Goal: Task Accomplishment & Management: Complete application form

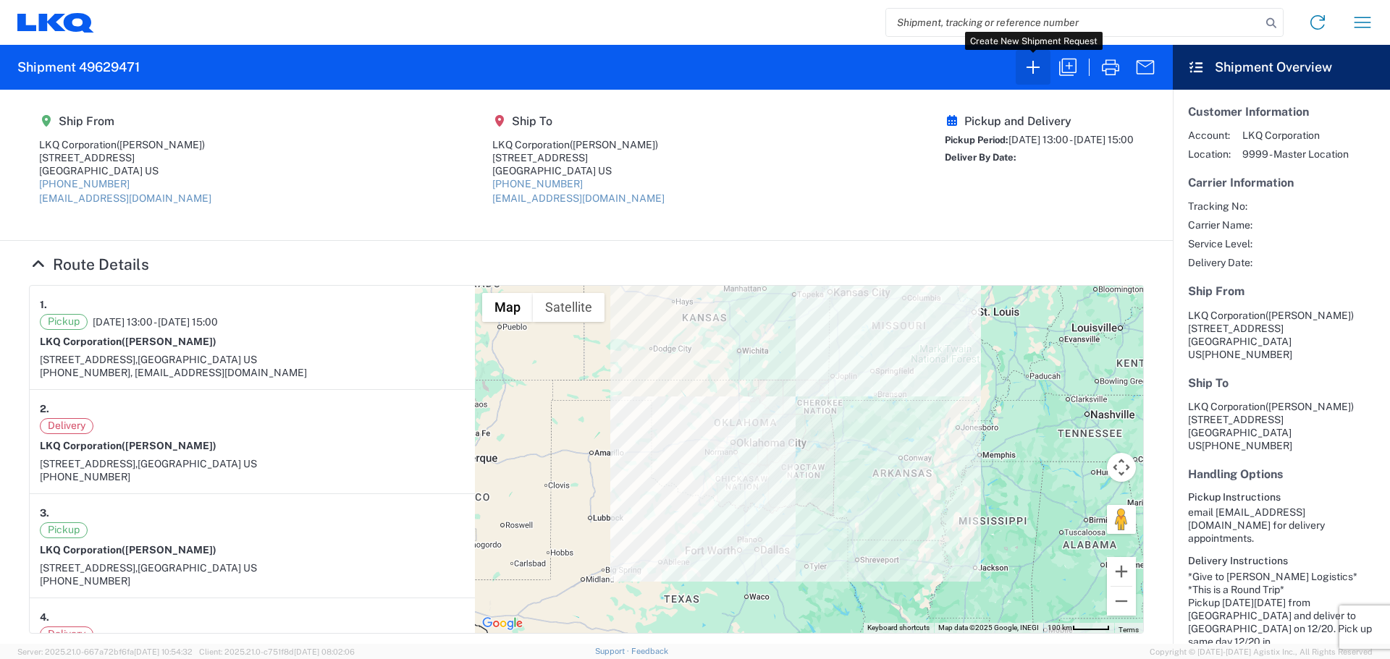
click at [1028, 71] on icon "button" at bounding box center [1032, 67] width 23 height 23
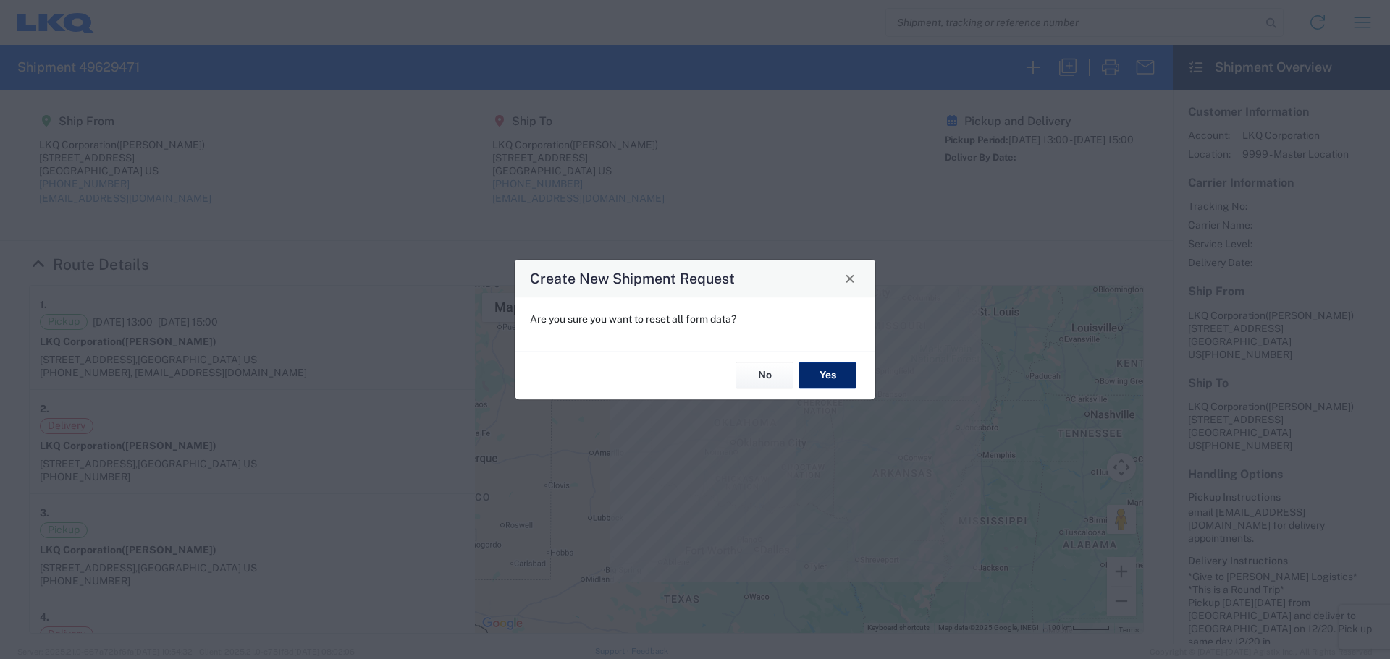
click at [842, 369] on button "Yes" at bounding box center [827, 376] width 58 height 27
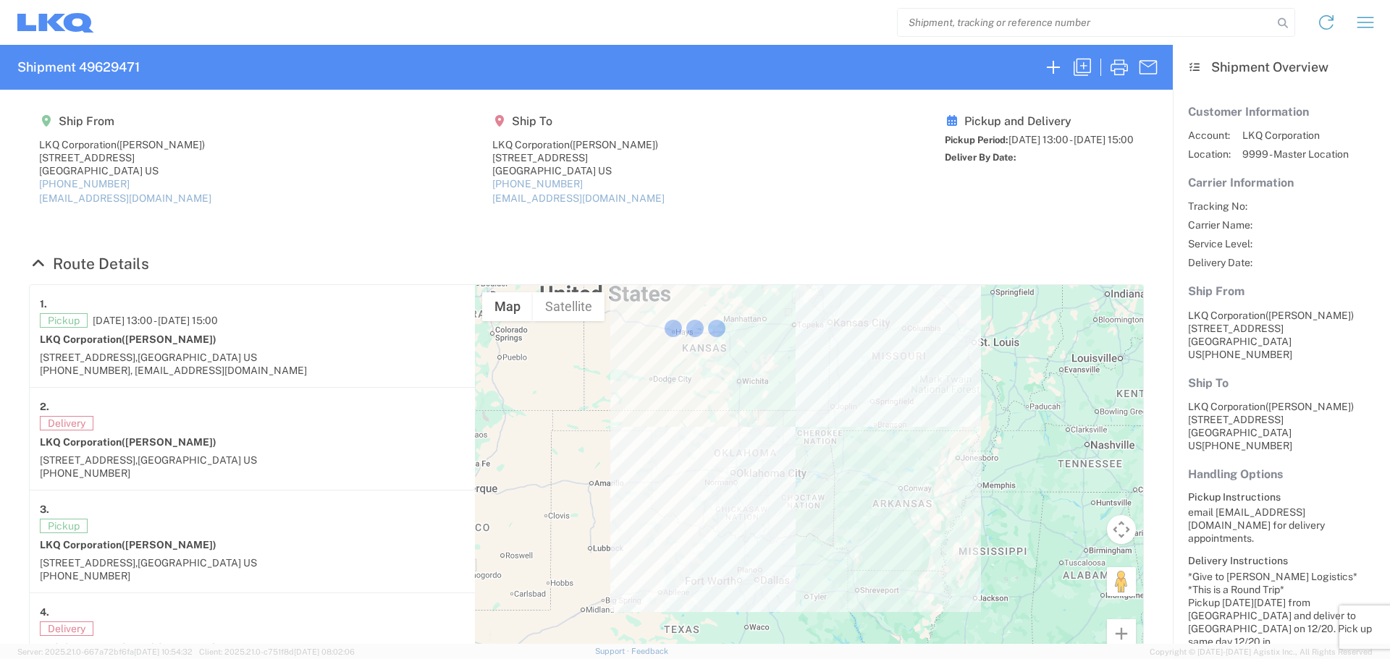
select select "FULL"
select select "LBS"
select select "IN"
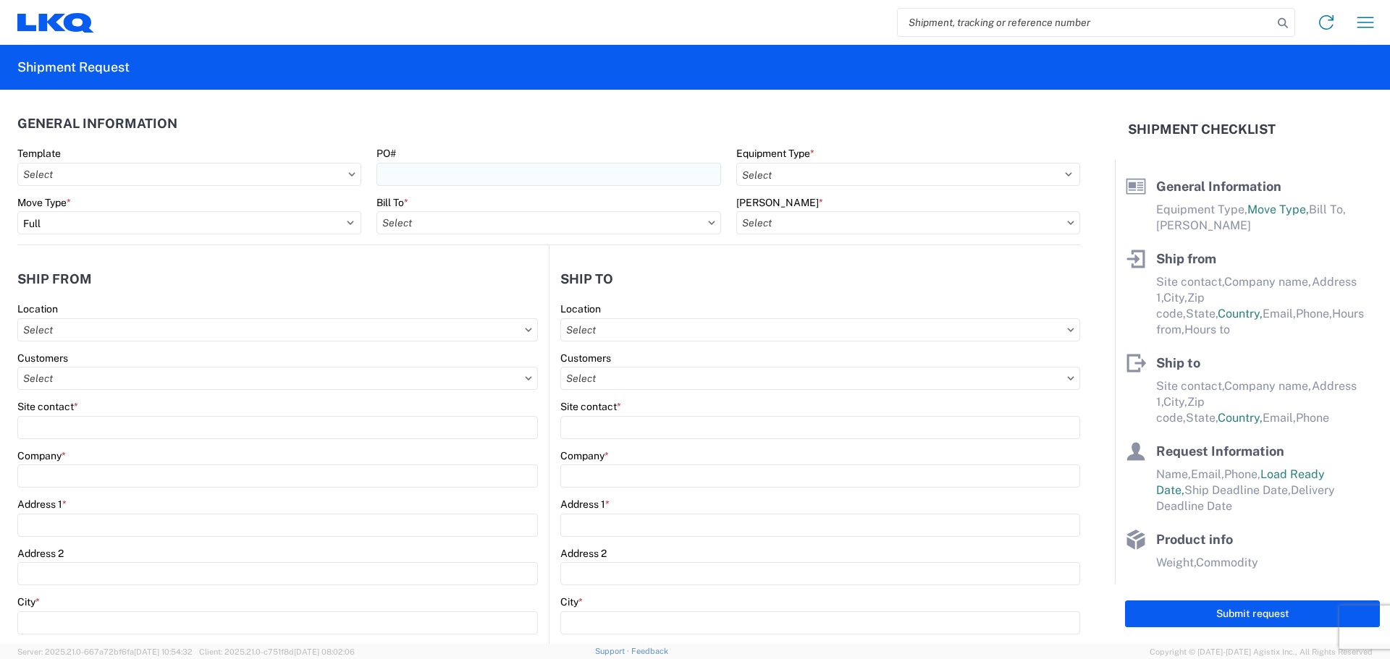
click at [551, 172] on agx-form-control-wrapper-v2 "PO#" at bounding box center [548, 171] width 359 height 49
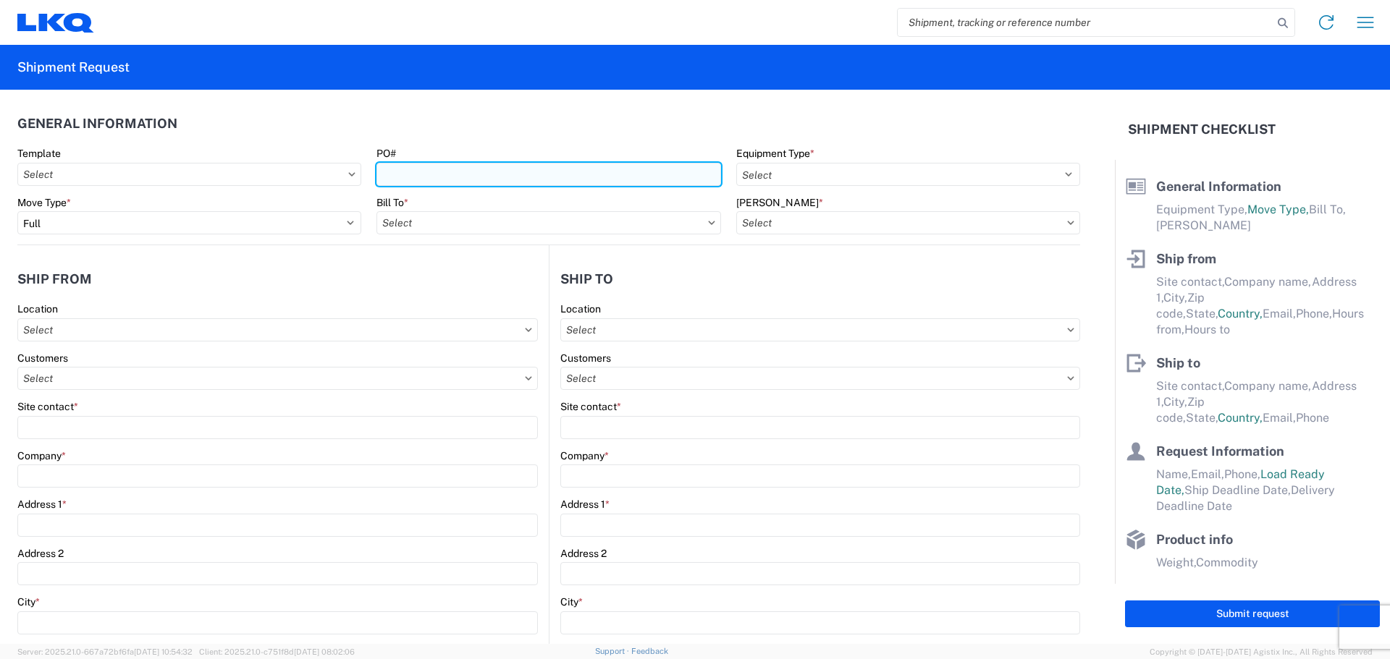
click at [551, 172] on input "PO#" at bounding box center [548, 174] width 344 height 23
click at [458, 176] on input "PO#" at bounding box center [548, 174] width 344 height 23
type input "t"
type input "TriStar101325"
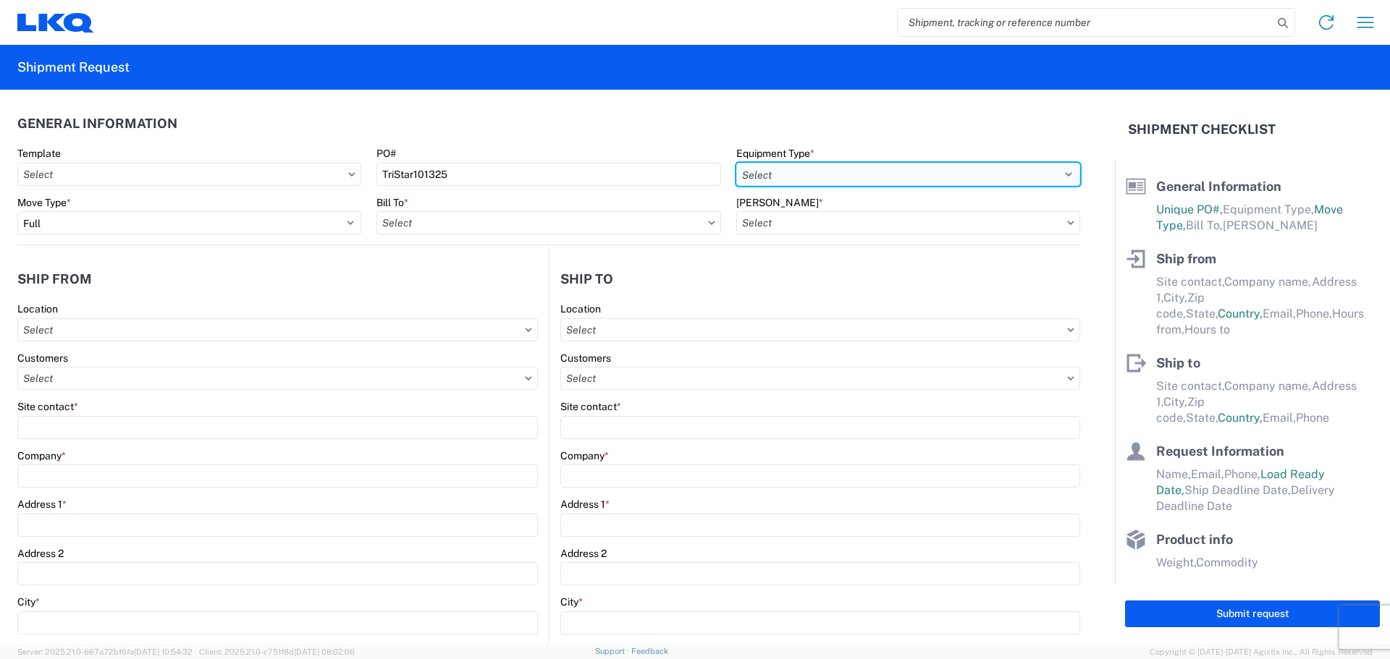
drag, startPoint x: 874, startPoint y: 170, endPoint x: 873, endPoint y: 184, distance: 13.8
click at [875, 171] on select "Select 53’ Dry Van Flatbed Dropdeck (van) Lowboy (flatbed) Rail" at bounding box center [908, 174] width 344 height 23
select select "STDV"
click at [736, 163] on select "Select 53’ Dry Van Flatbed Dropdeck (van) Lowboy (flatbed) Rail" at bounding box center [908, 174] width 344 height 23
click at [853, 169] on select "Select 53’ Dry Van Flatbed Dropdeck (van) Lowboy (flatbed) Rail" at bounding box center [908, 174] width 344 height 23
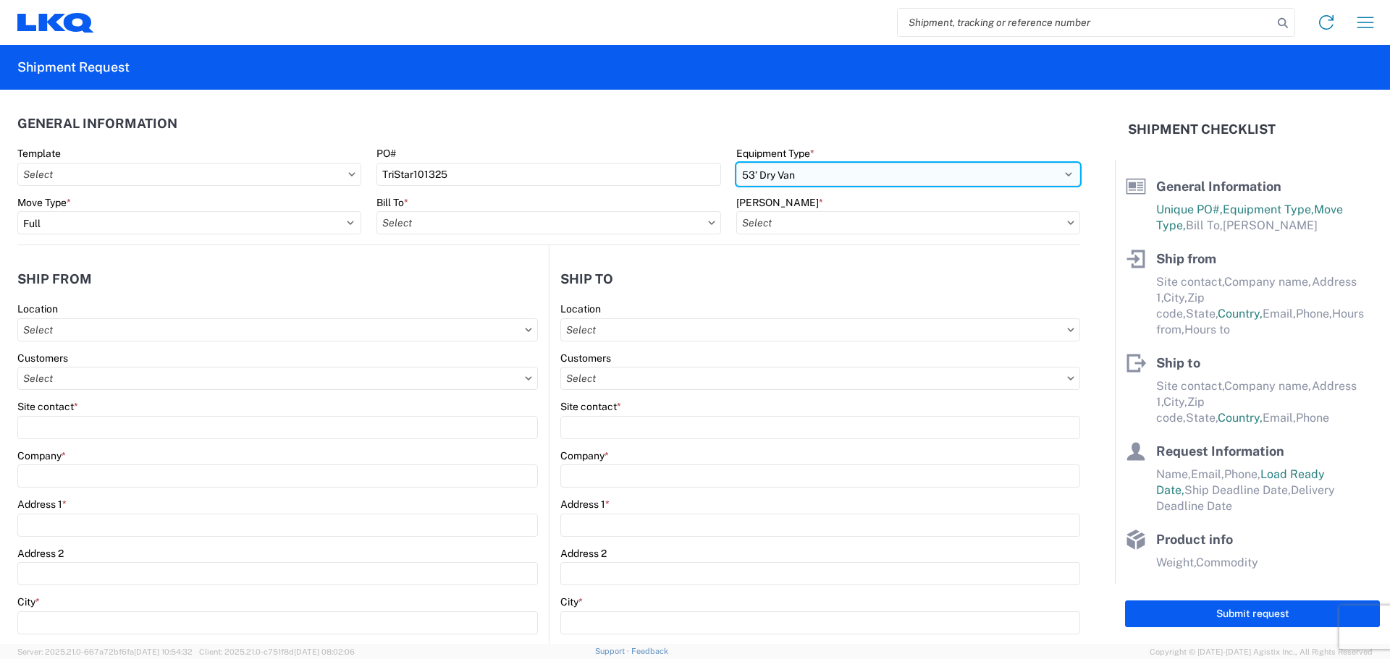
click at [736, 163] on select "Select 53’ Dry Van Flatbed Dropdeck (van) Lowboy (flatbed) Rail" at bounding box center [908, 174] width 344 height 23
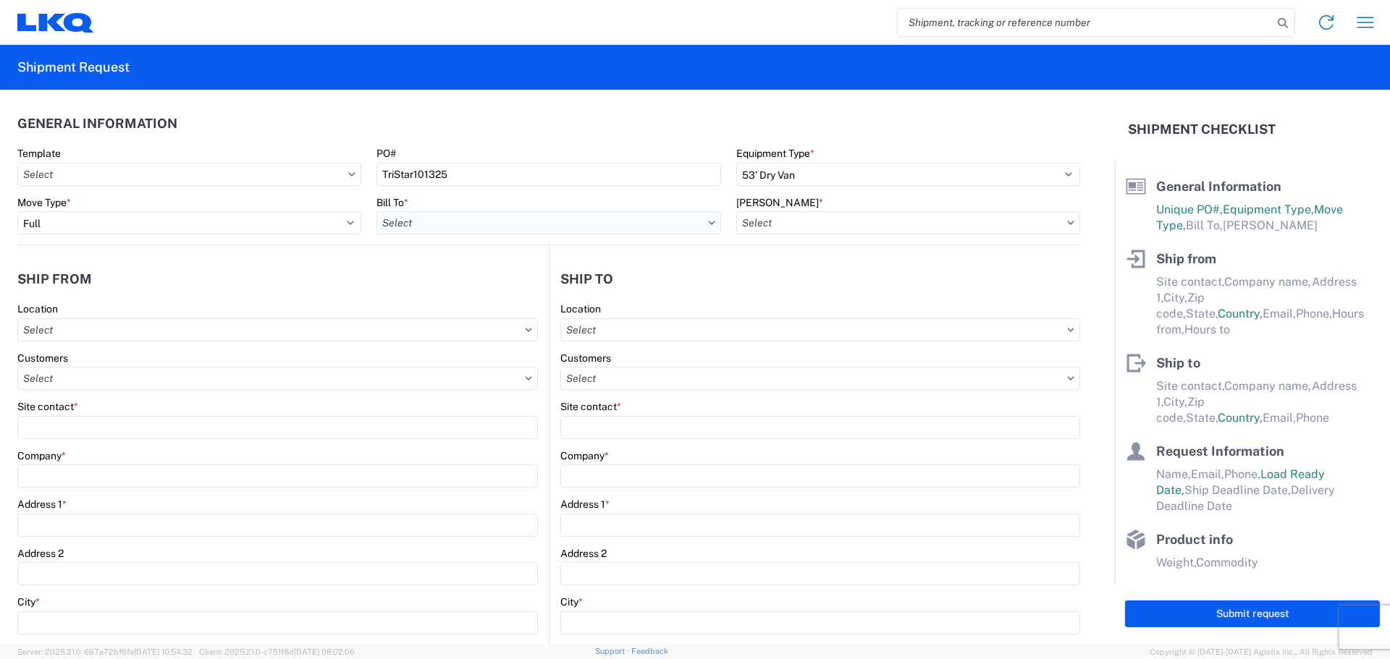
click at [478, 222] on input "text" at bounding box center [548, 222] width 344 height 23
type input "1882"
drag, startPoint x: 491, startPoint y: 285, endPoint x: 522, endPoint y: 275, distance: 32.7
click at [491, 285] on div "1882 - North American ATK Corporation" at bounding box center [502, 287] width 253 height 23
type input "1882 - North American ATK Corporation"
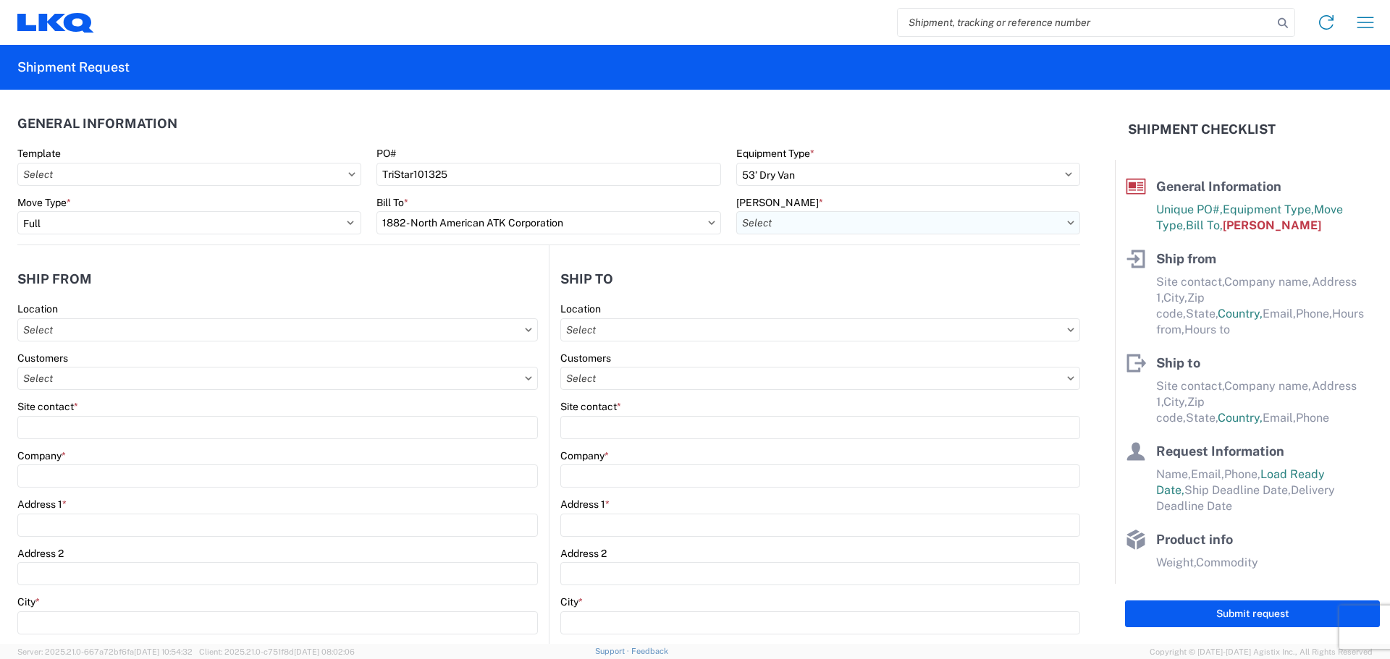
click at [753, 218] on input "text" at bounding box center [908, 222] width 344 height 23
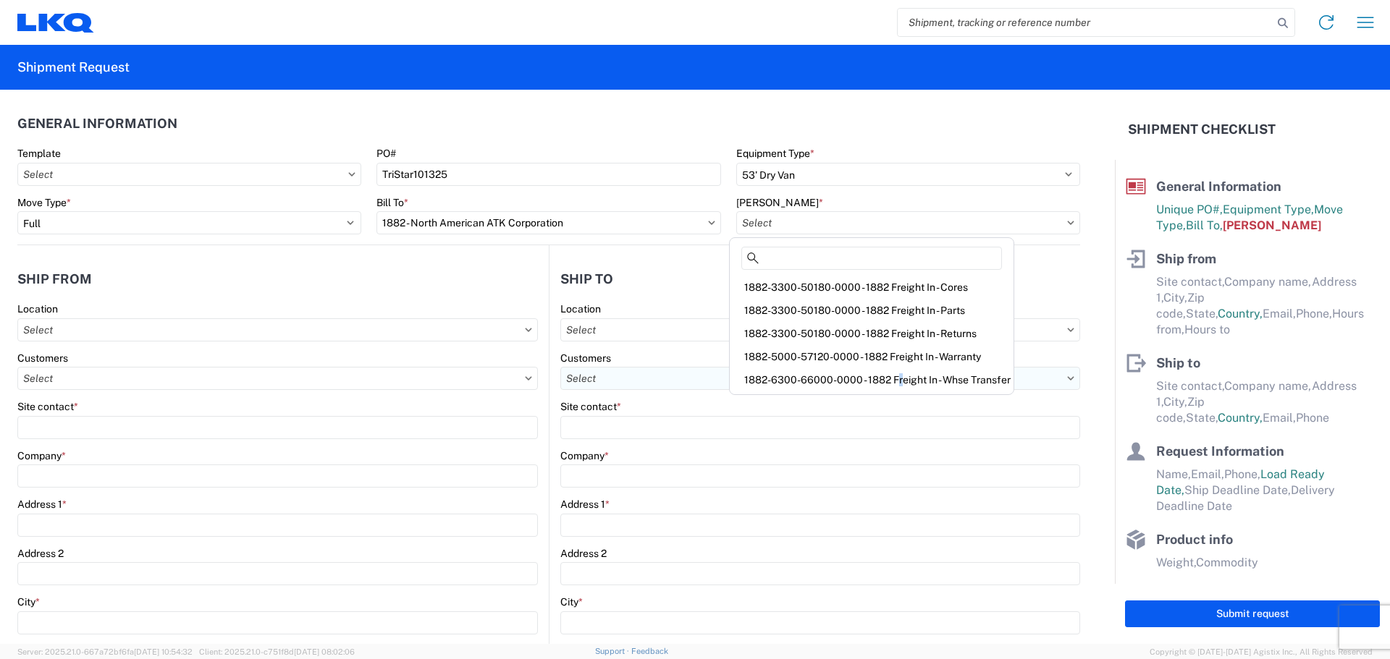
click at [894, 373] on div "1882-6300-66000-0000 - 1882 Freight In - Whse Transfer" at bounding box center [871, 379] width 278 height 23
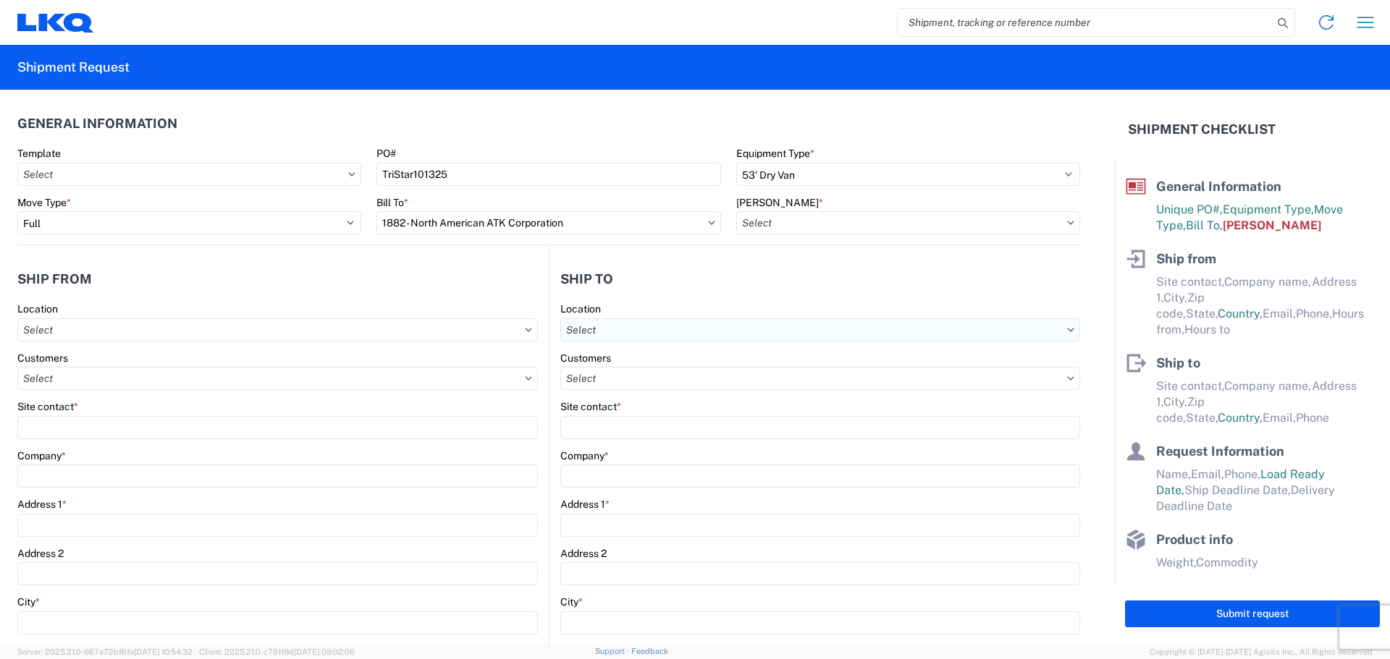
type input "1882-6300-66000-0000 - 1882 Freight In - Whse Transfer"
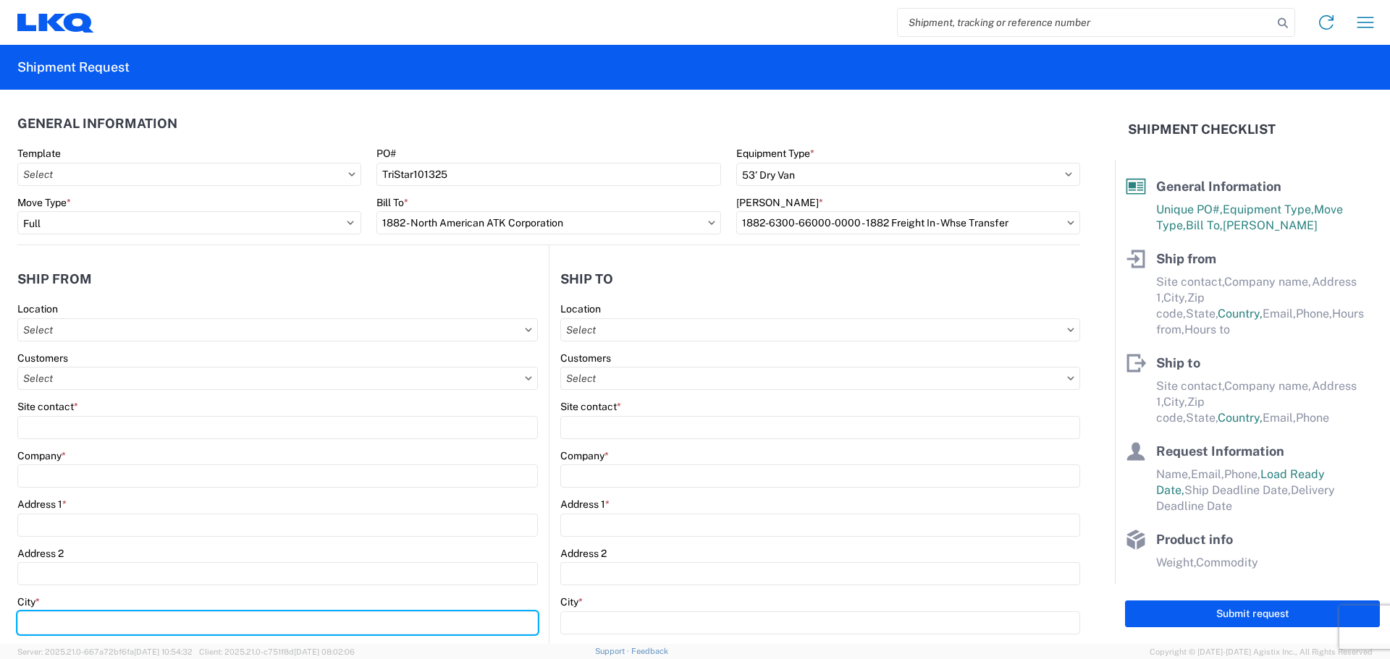
click at [73, 614] on input "City *" at bounding box center [277, 623] width 520 height 23
type input "Bald"
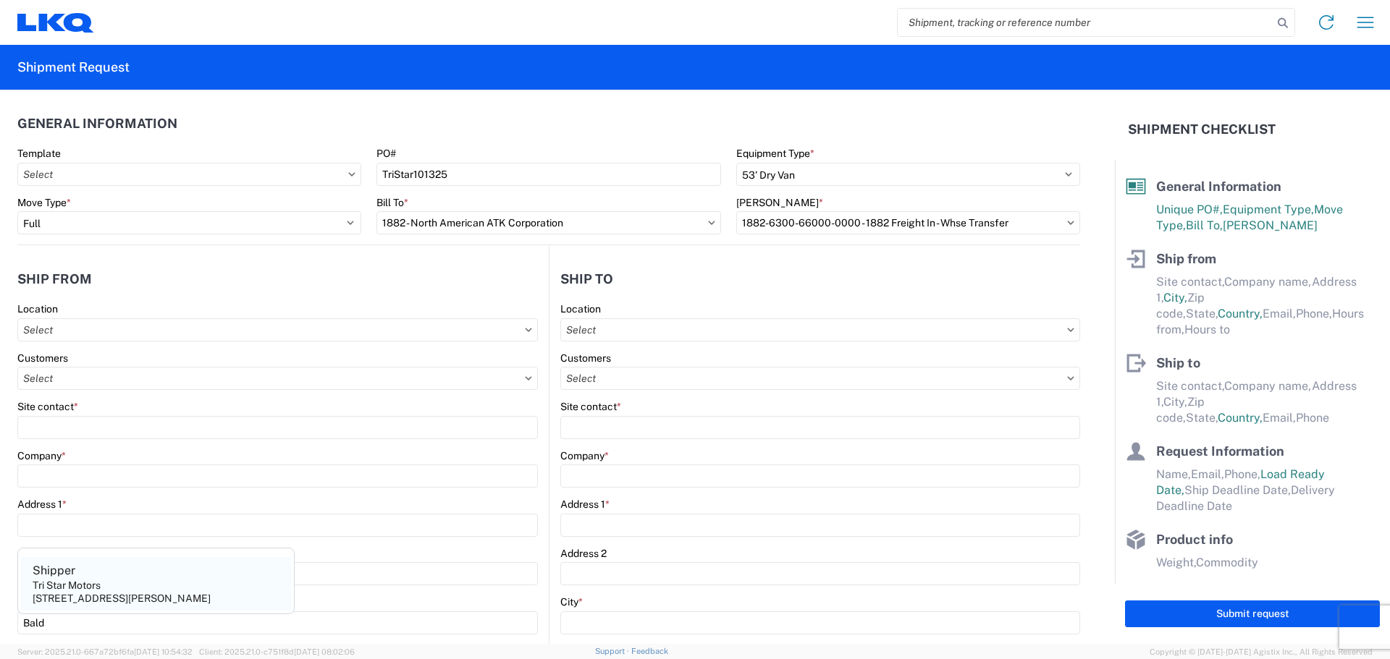
click at [105, 590] on agx-address-suggestion-item "Shipper Tri Star Motors 320 10th Avenue, Baldwin, WI, 54002, US" at bounding box center [156, 584] width 270 height 54
type input "Shipper"
type input "Tri Star Motors"
type input "320 10th Avenue"
type input "Baldwin"
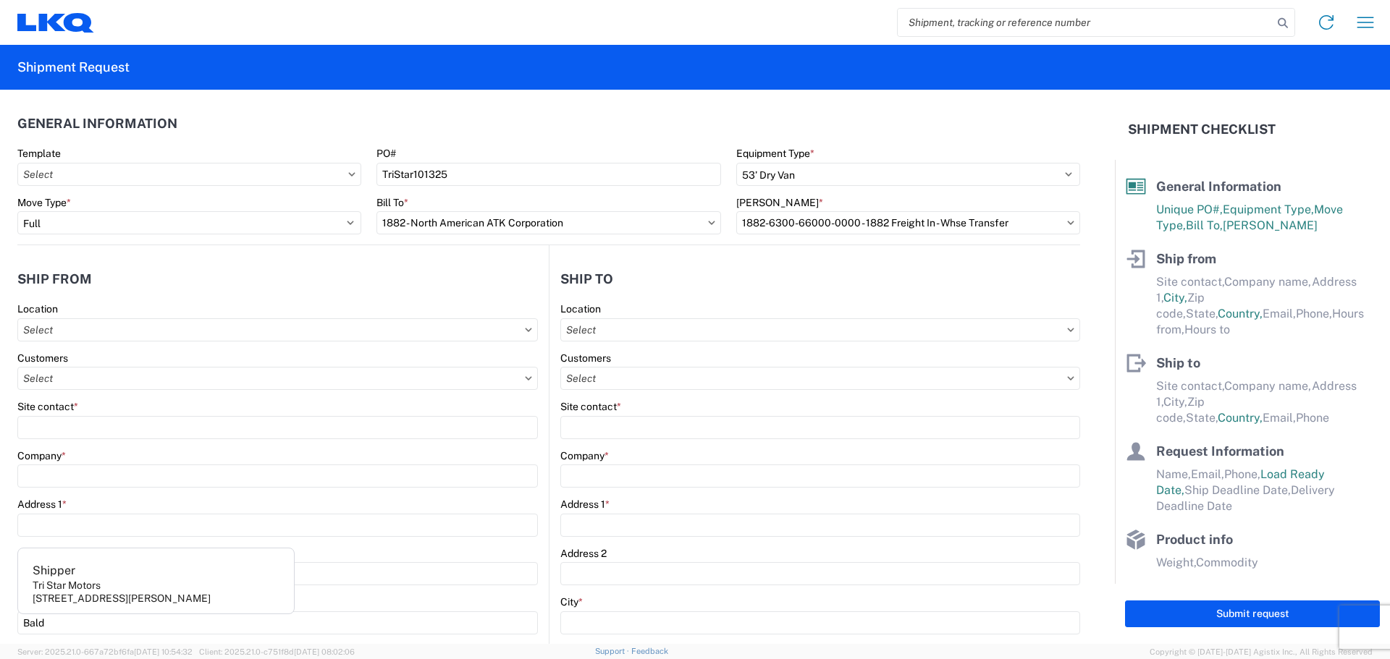
type input "54002"
select select "WI"
select select "US"
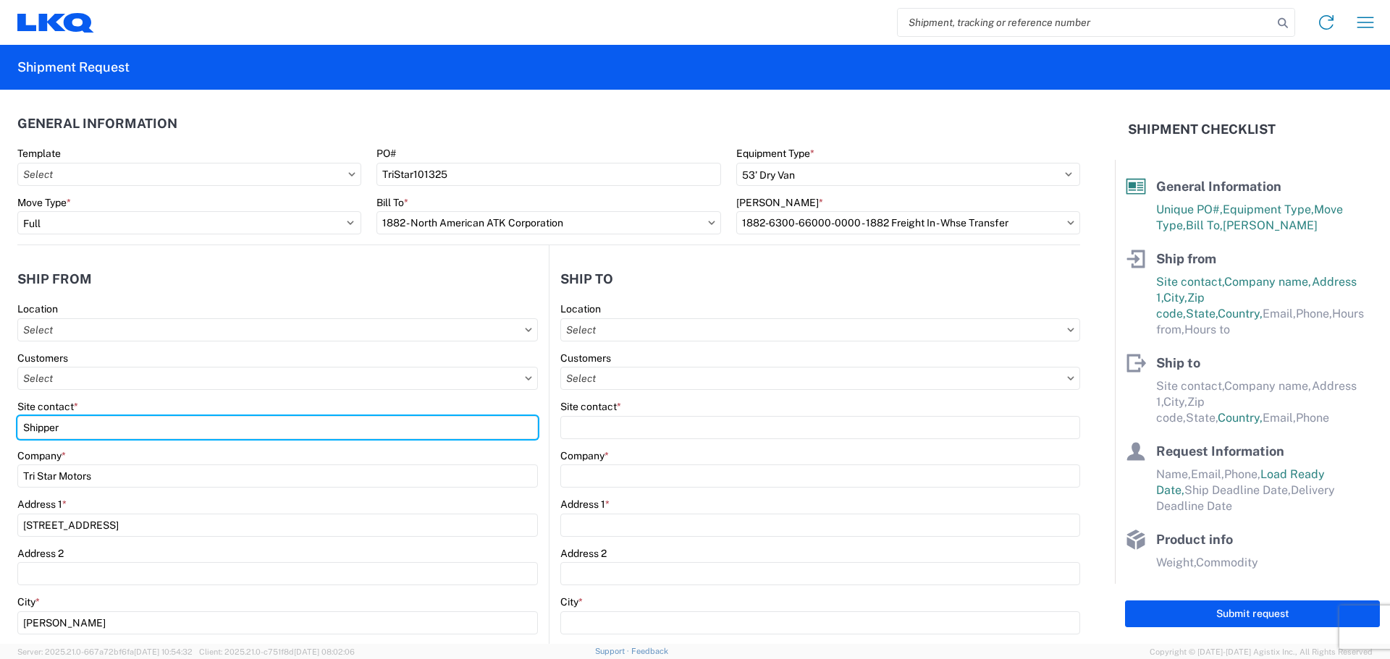
drag, startPoint x: 75, startPoint y: 428, endPoint x: 9, endPoint y: 428, distance: 66.6
click at [9, 426] on form "General Information Template PO# TriStar101325 Equipment Type * Select 53’ Dry …" at bounding box center [557, 367] width 1115 height 554
type input "Blake"
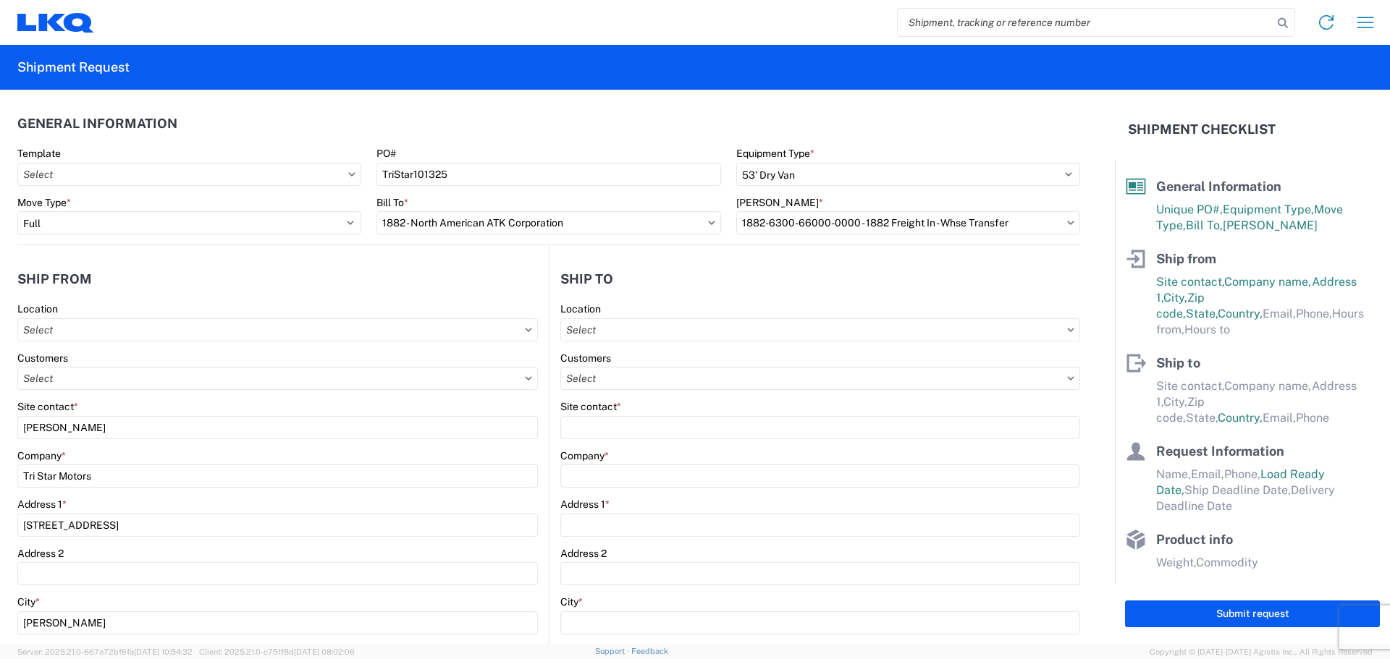
click at [84, 282] on h2 "Ship from" at bounding box center [54, 279] width 75 height 14
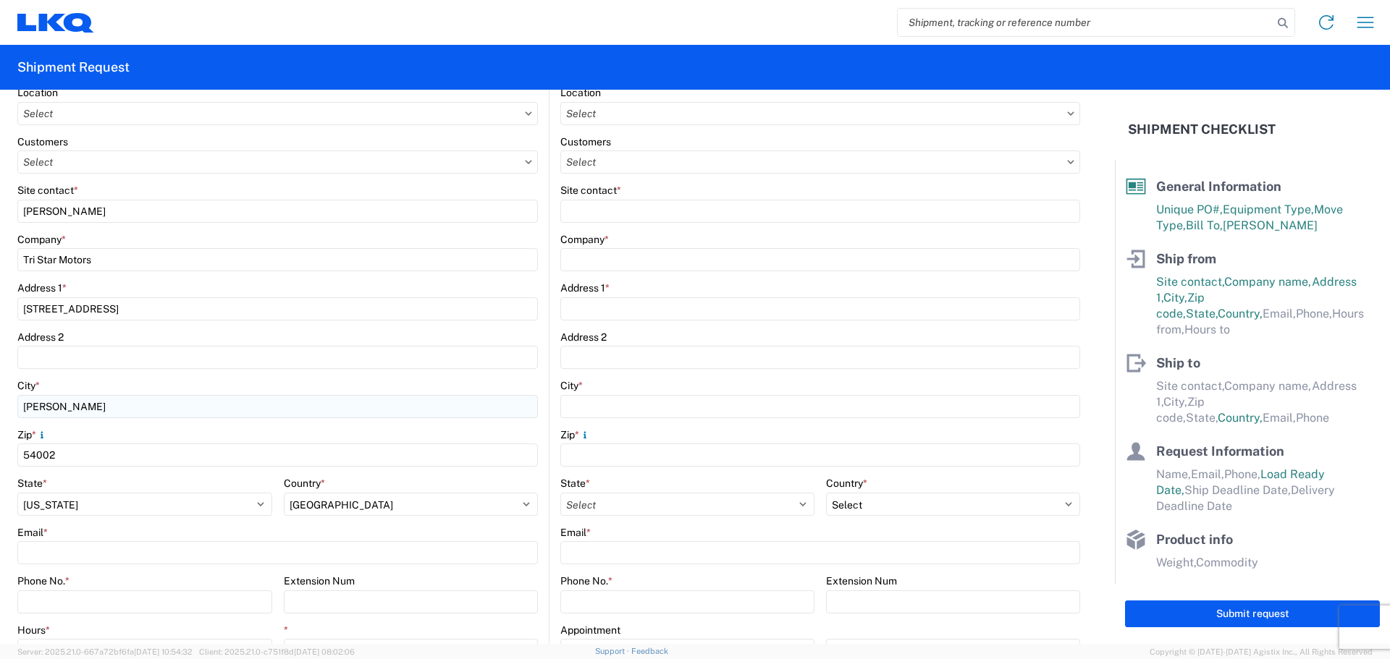
scroll to position [289, 0]
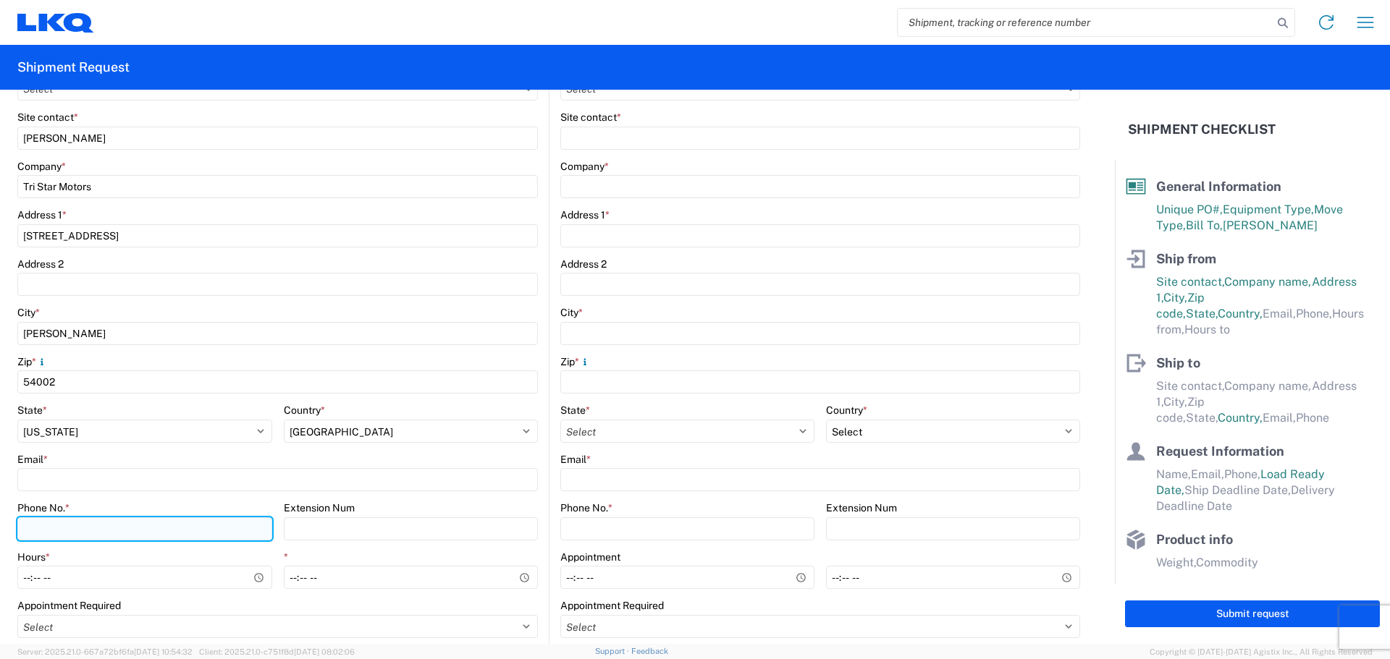
click at [89, 523] on input "Phone No. *" at bounding box center [144, 528] width 255 height 23
type input "800-322-5859"
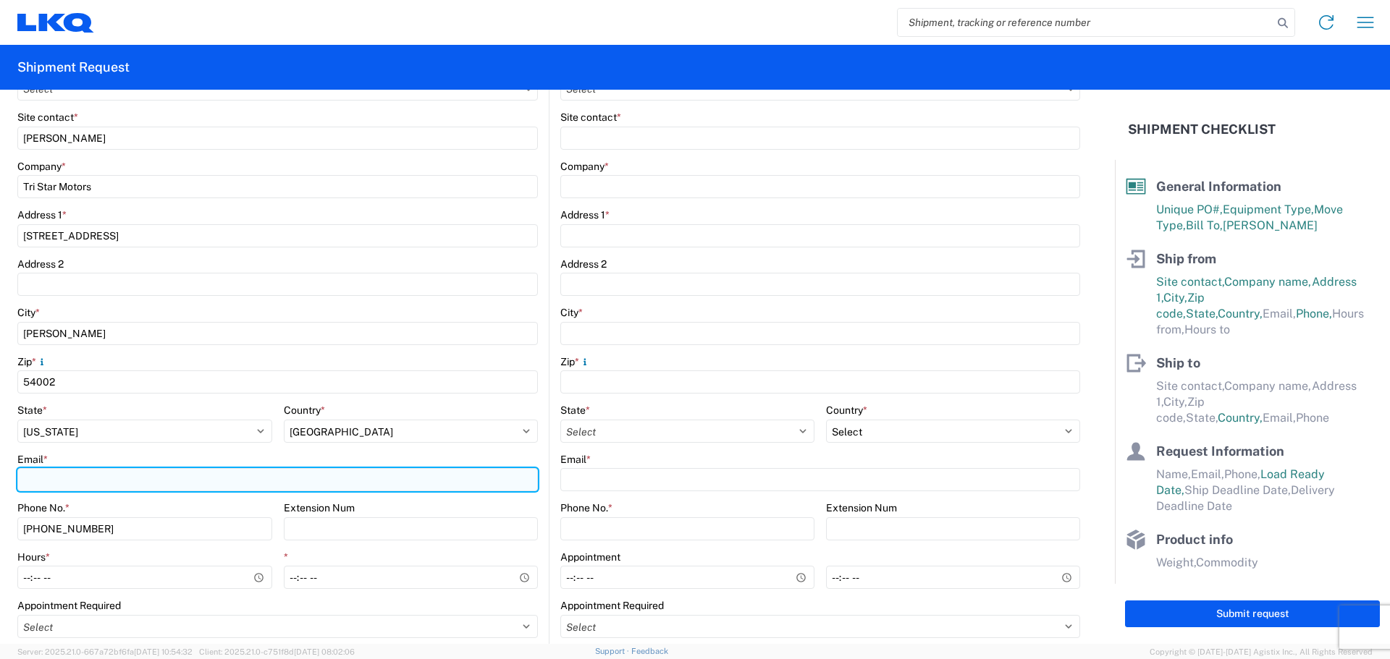
click at [84, 479] on input "Email *" at bounding box center [277, 479] width 520 height 23
type input "bshorwath@lkqcorp.com"
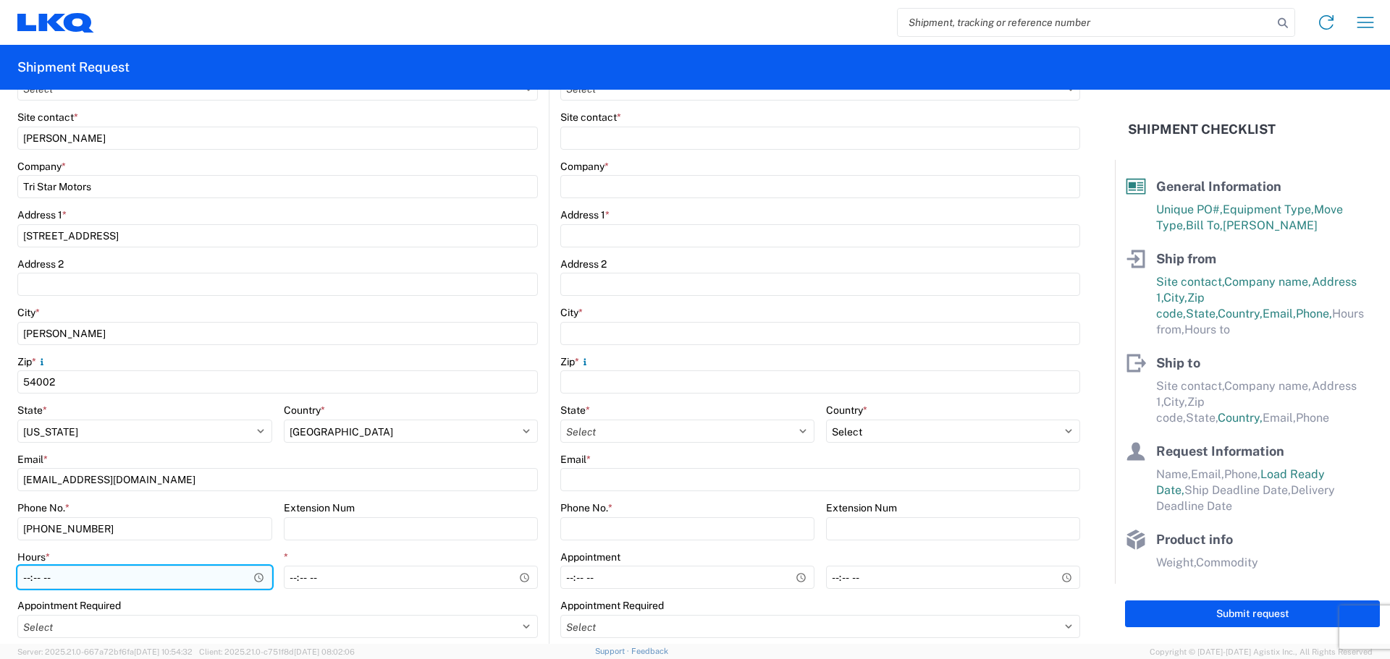
click at [21, 578] on input "Hours *" at bounding box center [144, 577] width 255 height 23
type input "11:00"
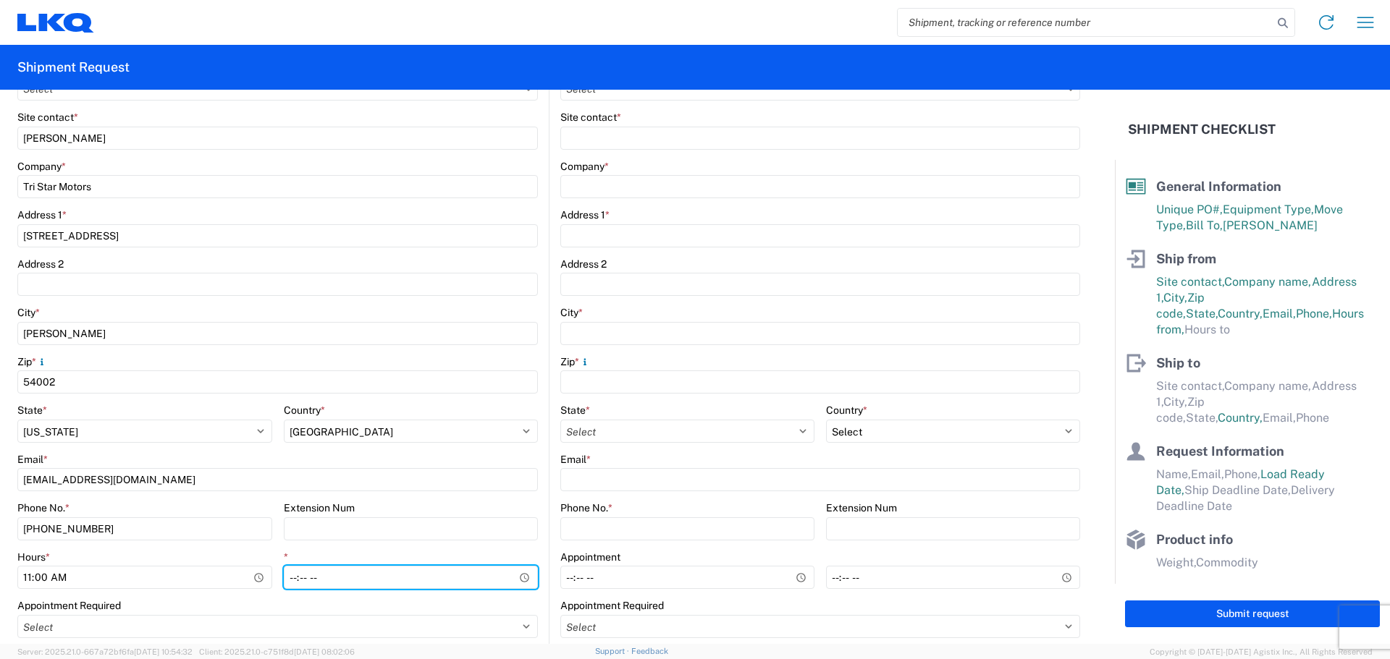
type input "15:00"
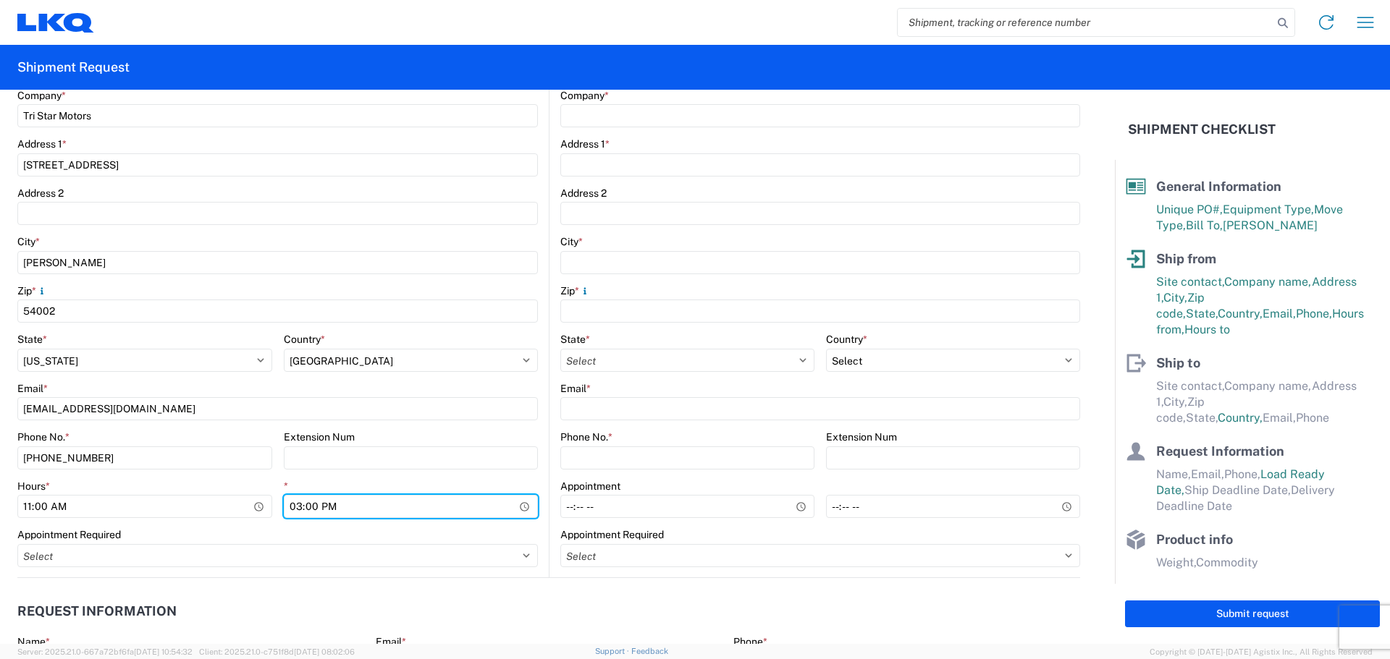
scroll to position [483, 0]
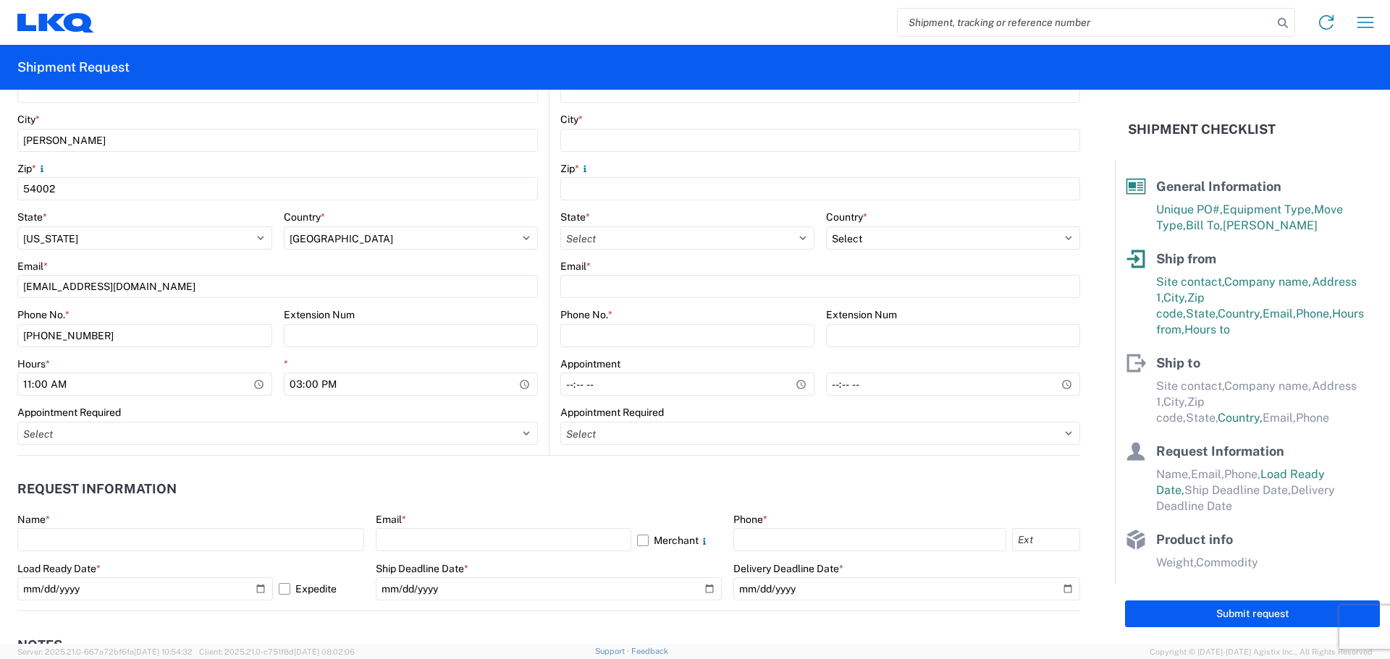
click at [514, 507] on agx-form-section "Request Information Name * Email * Merchant Phone * Load Ready Date * 2025-10-1…" at bounding box center [548, 542] width 1062 height 138
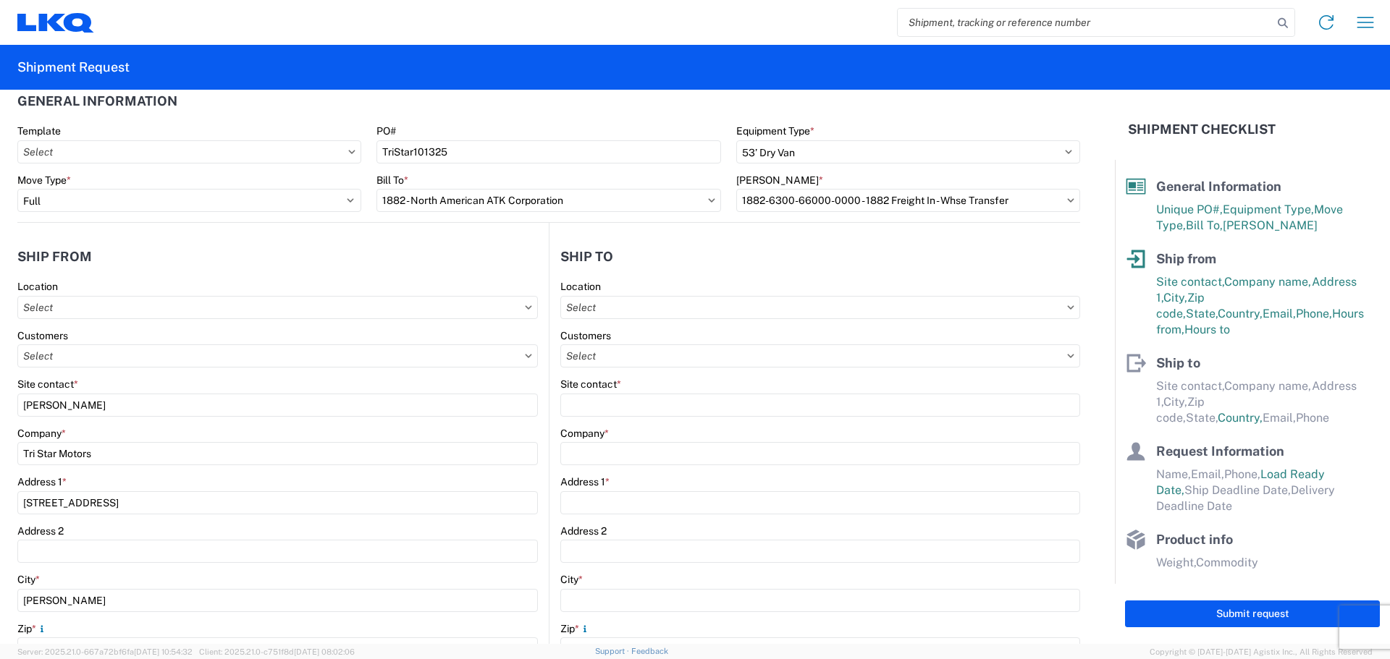
scroll to position [0, 0]
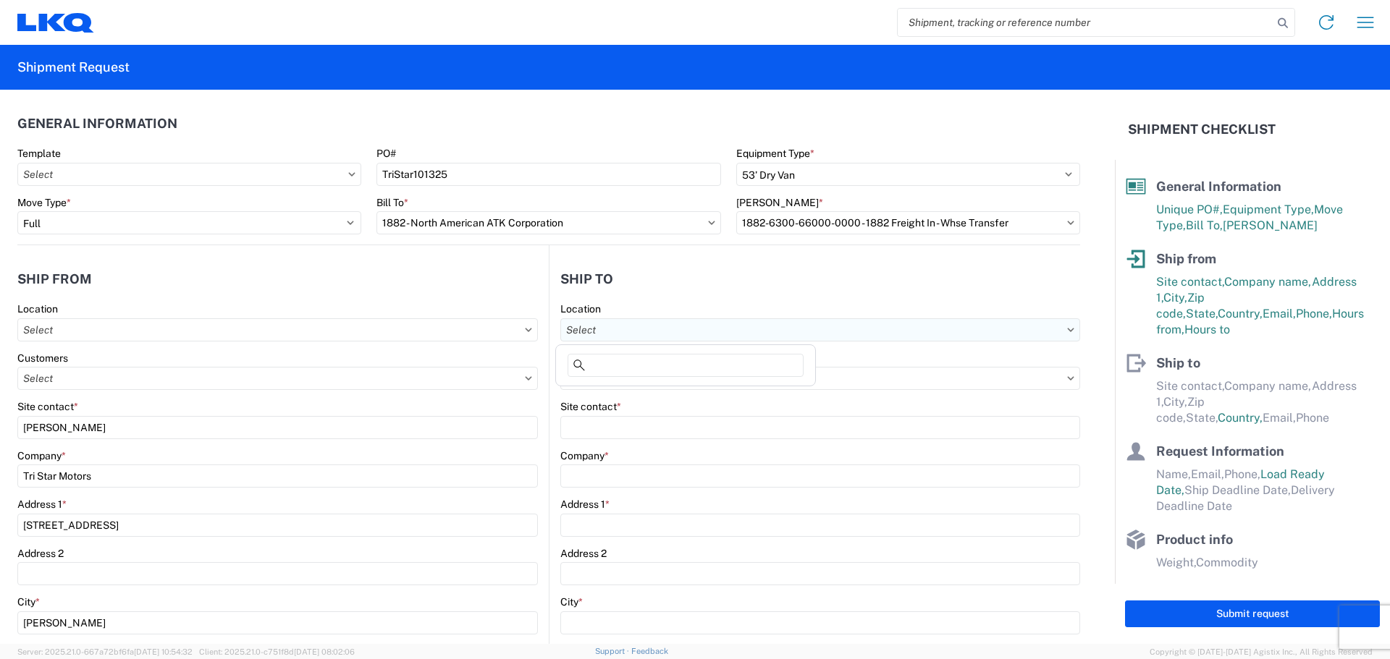
click at [684, 331] on input "text" at bounding box center [820, 329] width 520 height 23
type input "1882"
click at [667, 392] on div "1882 - North American ATK Corporation" at bounding box center [685, 394] width 253 height 23
type input "1882 - North American ATK Corporation"
type input "LKQ Corporation"
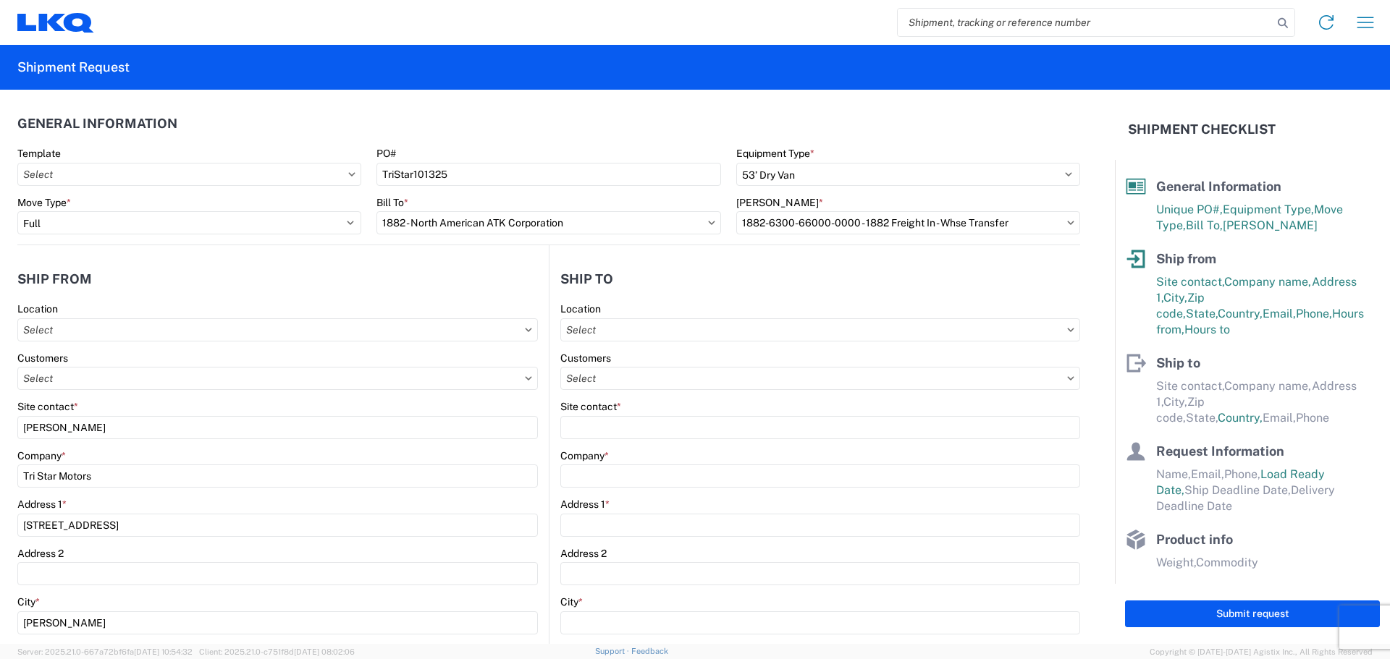
type input "[STREET_ADDRESS]"
type input "Grand Prairie"
type input "75050"
select select "US"
type input "[PHONE_NUMBER]"
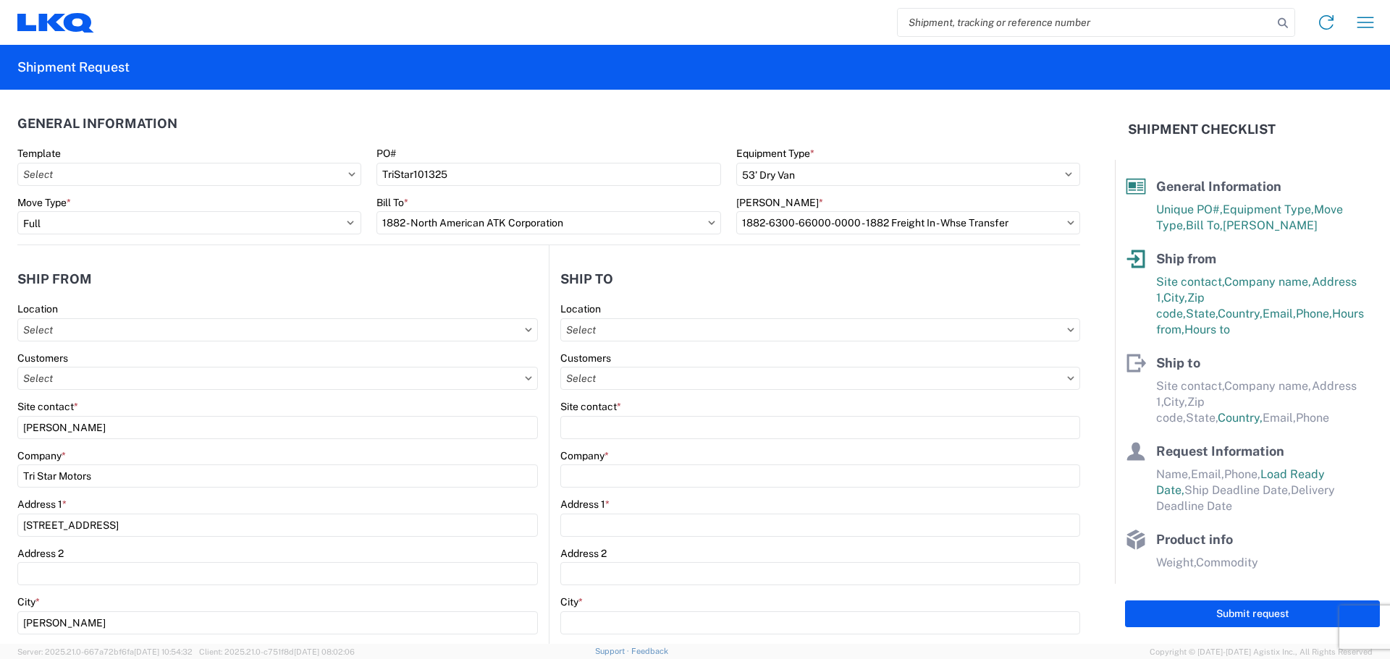
type input "07:00"
type input "17:00"
select select
click at [658, 376] on input "text" at bounding box center [820, 378] width 520 height 23
click at [722, 266] on header "Ship to" at bounding box center [814, 279] width 531 height 33
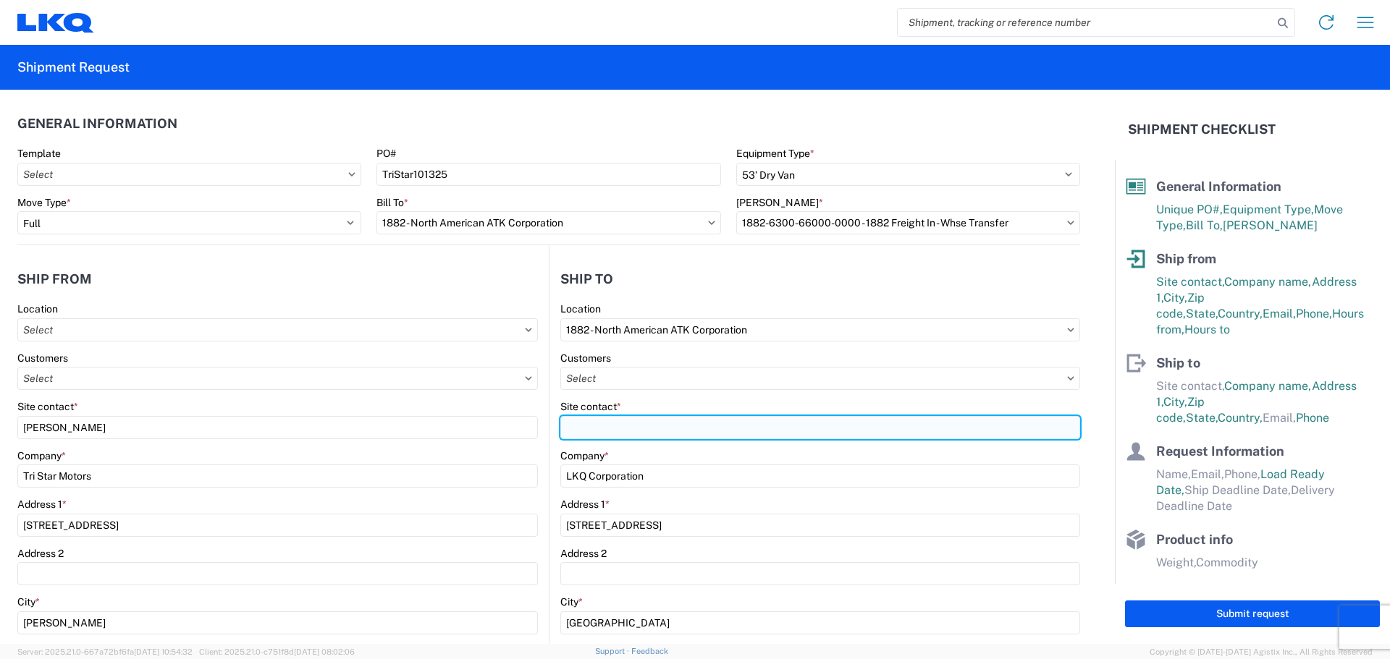
click at [654, 420] on input "Site contact *" at bounding box center [820, 427] width 520 height 23
type input "Mike Vasquez"
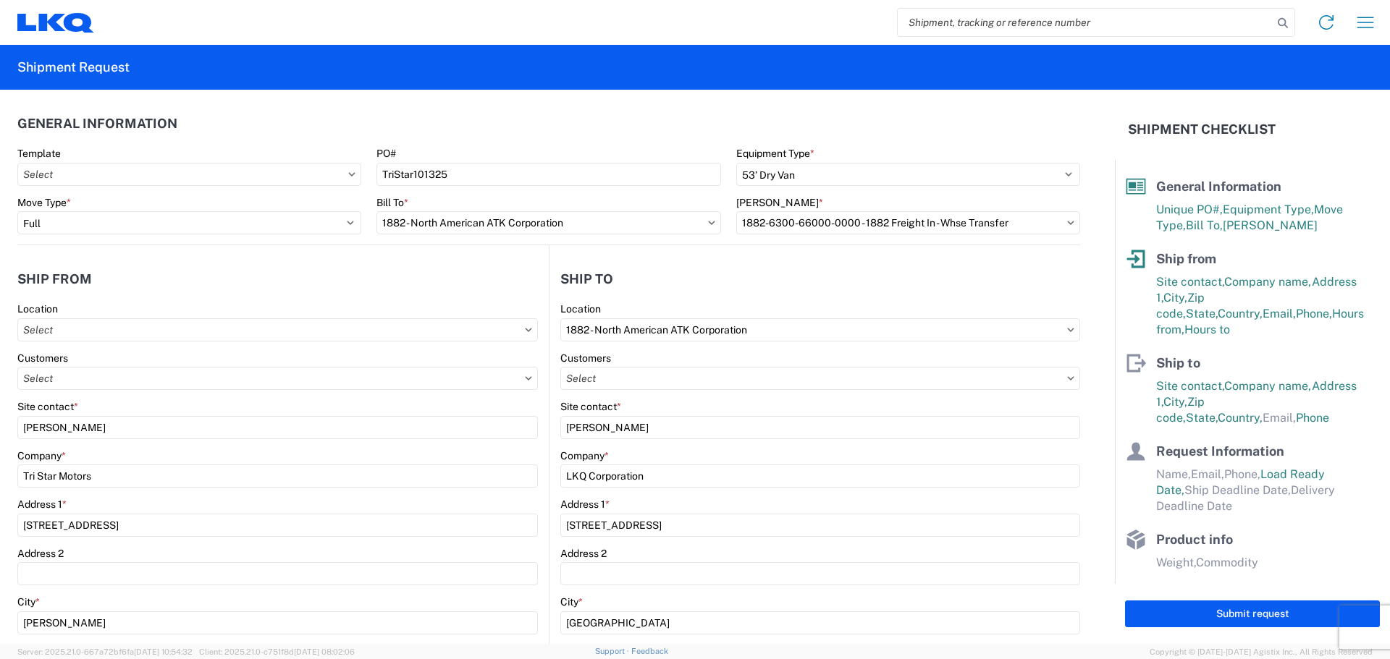
click at [722, 262] on agx-shipment-stop-widget-v2 "Ship to 1882 Location 1882 - North American ATK Corporation Customers Site cont…" at bounding box center [814, 591] width 531 height 693
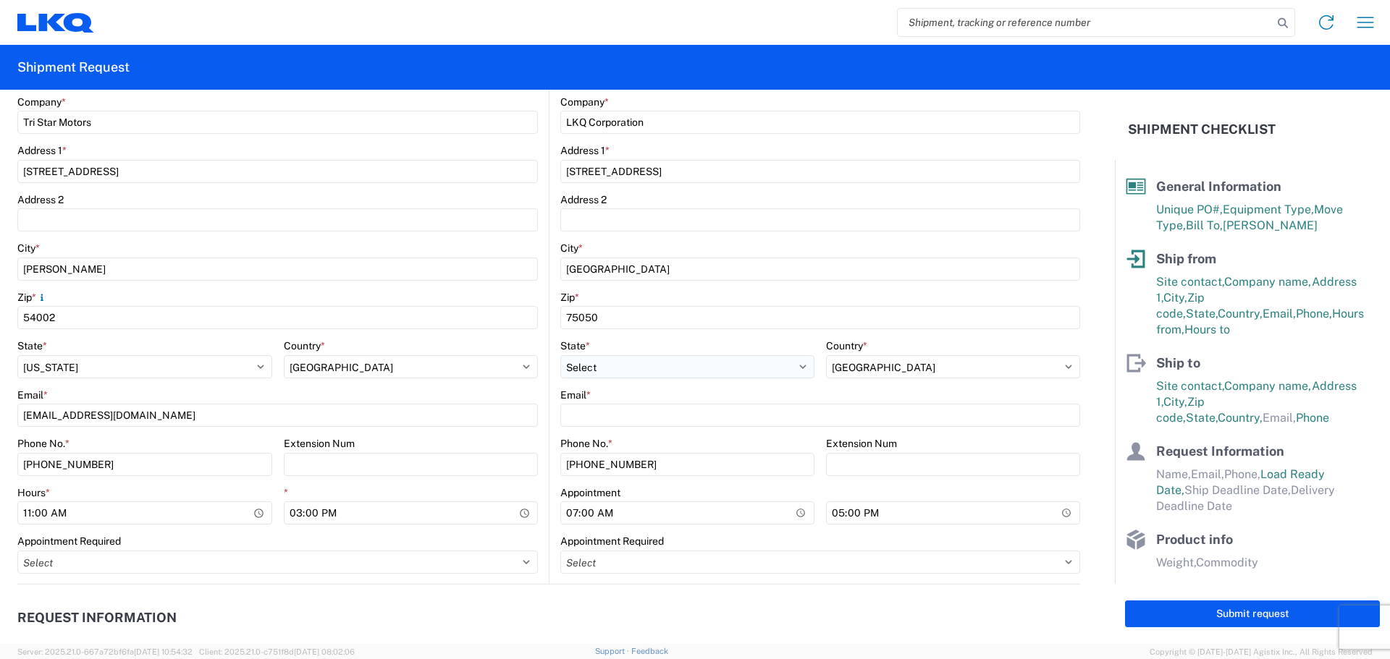
scroll to position [386, 0]
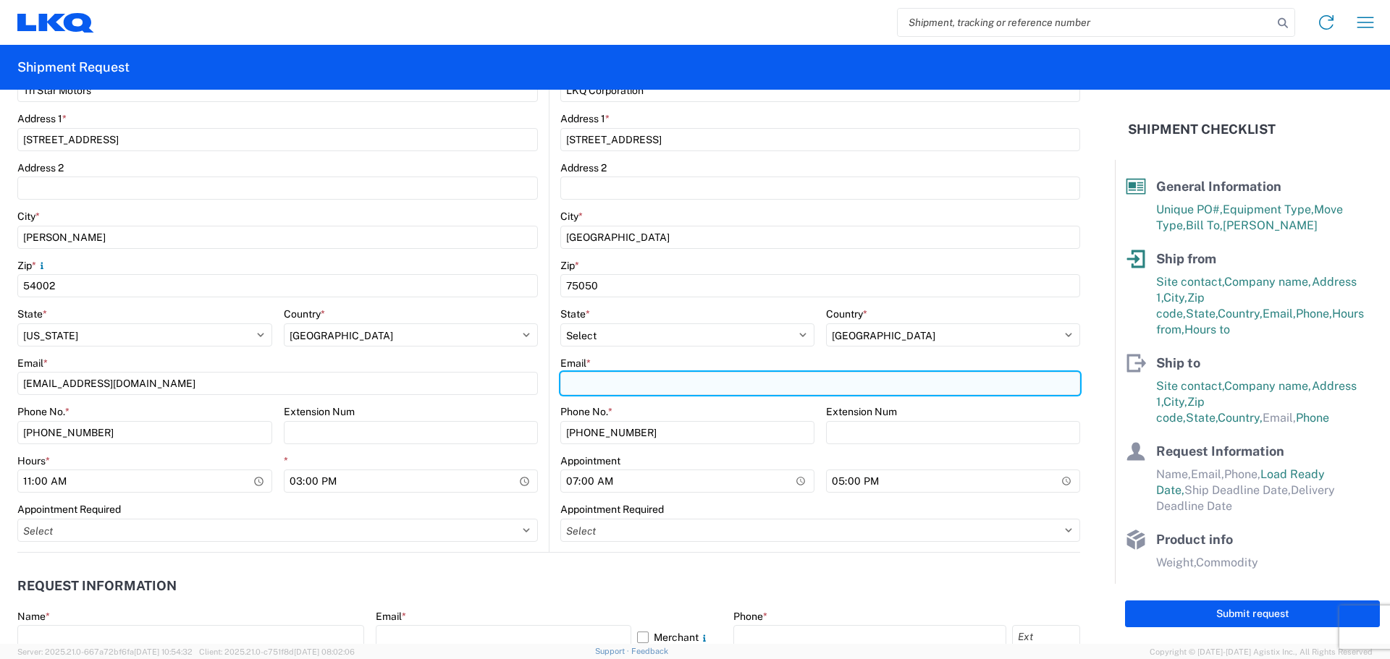
click at [614, 384] on input "Email *" at bounding box center [820, 383] width 520 height 23
type input "[EMAIL_ADDRESS][DOMAIN_NAME]"
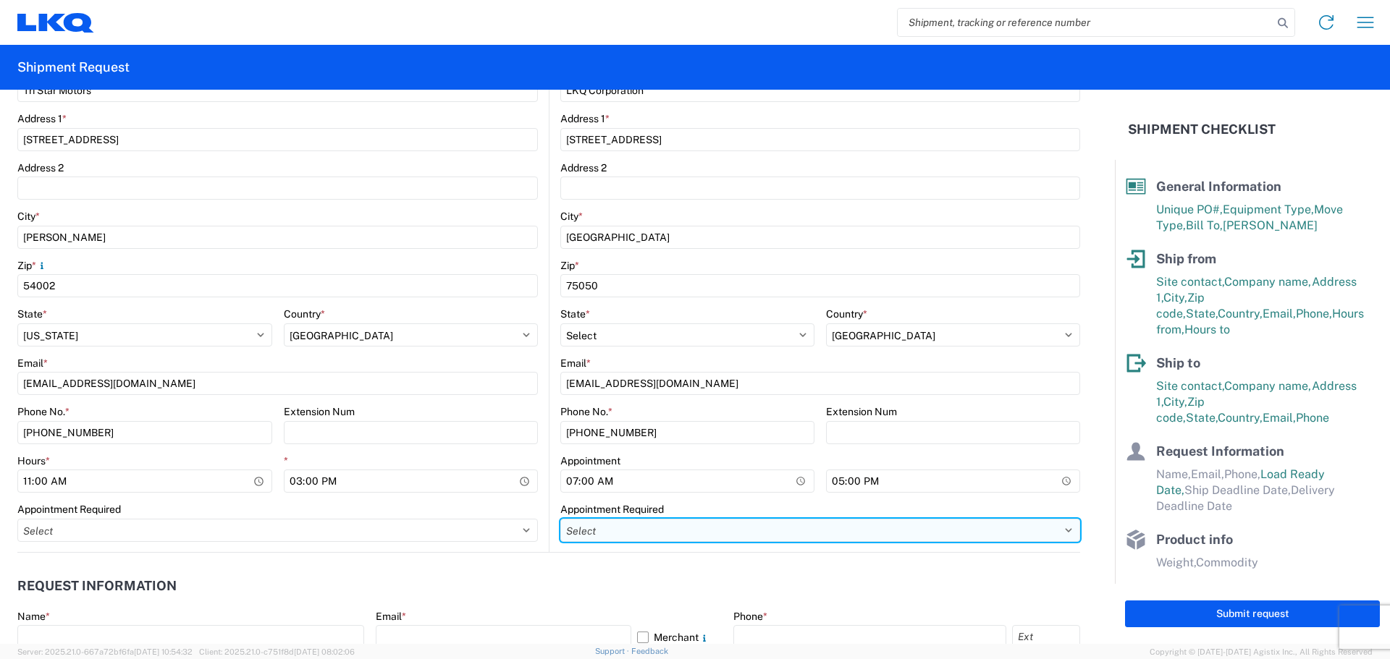
click at [579, 528] on select "Select Appt Required Appt Not Required Appt - First available" at bounding box center [820, 530] width 520 height 23
select select "apptRequired"
click at [560, 519] on select "Select Appt Required Appt Not Required Appt - First available" at bounding box center [820, 530] width 520 height 23
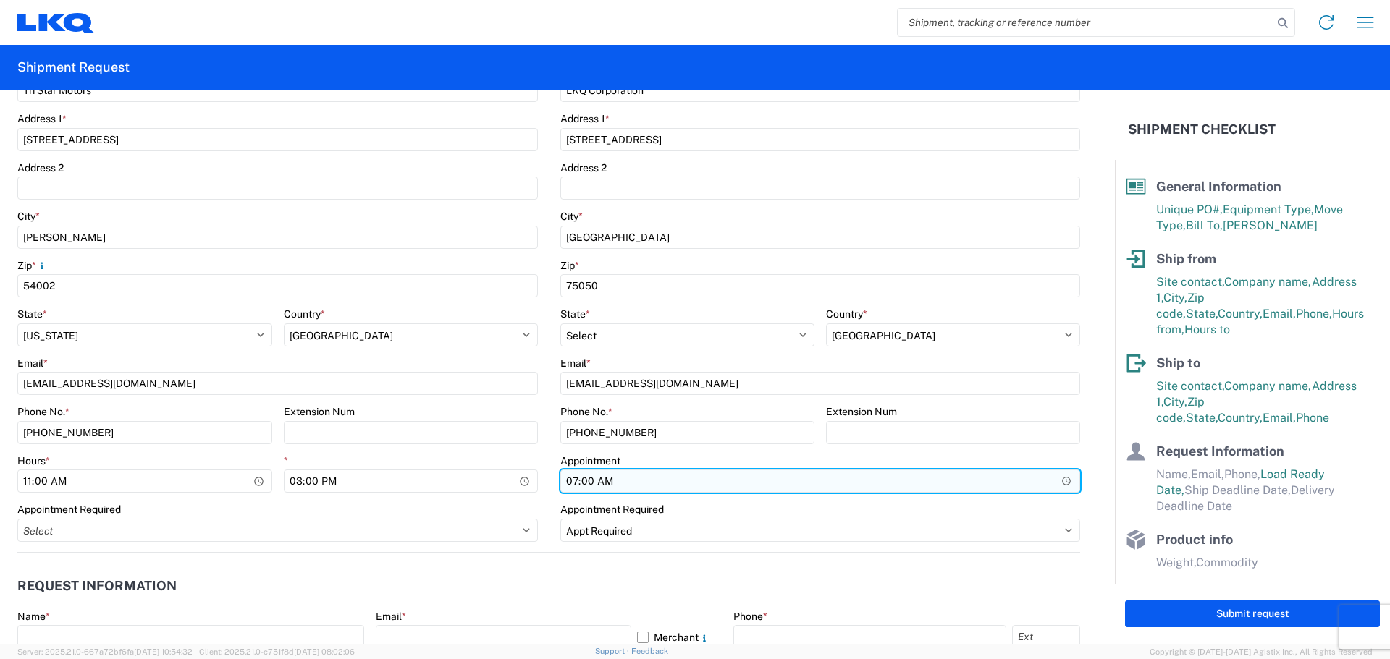
click at [602, 481] on input "07:00" at bounding box center [820, 481] width 520 height 23
click at [577, 481] on input "Hours *" at bounding box center [820, 481] width 520 height 23
click at [567, 481] on input "Hours *" at bounding box center [820, 481] width 520 height 23
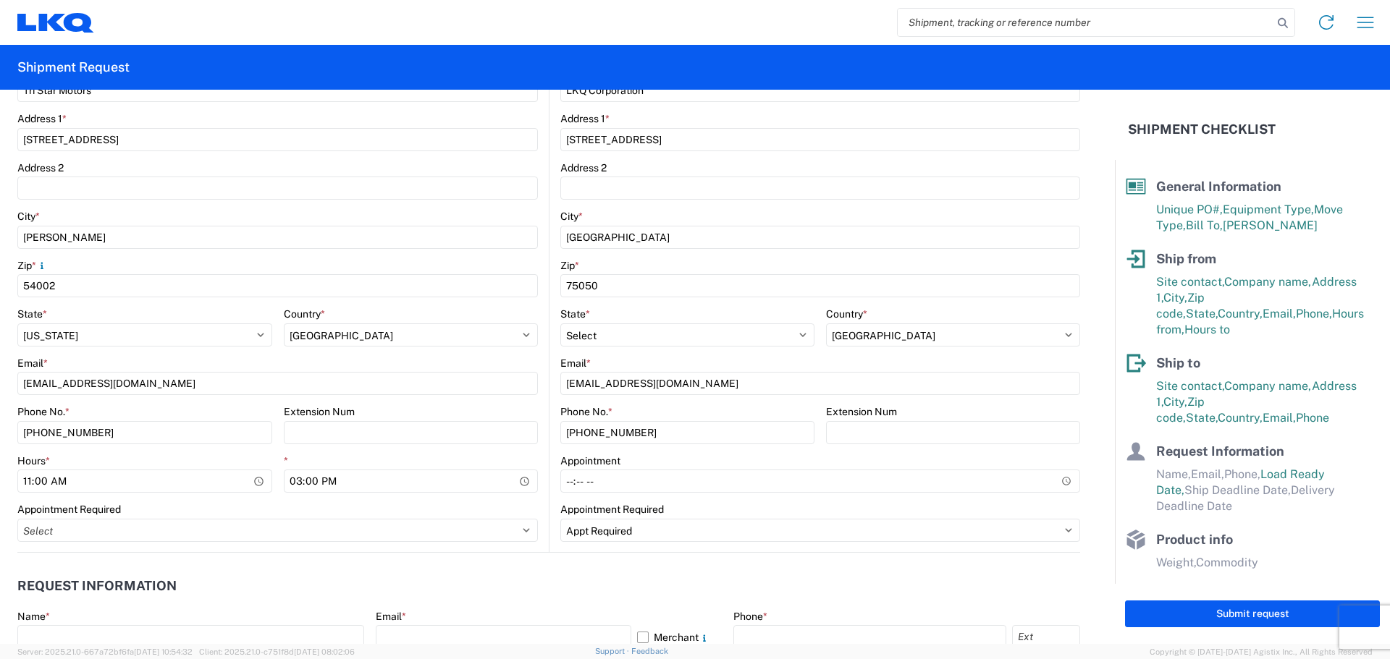
click at [522, 585] on header "Request Information" at bounding box center [548, 586] width 1062 height 33
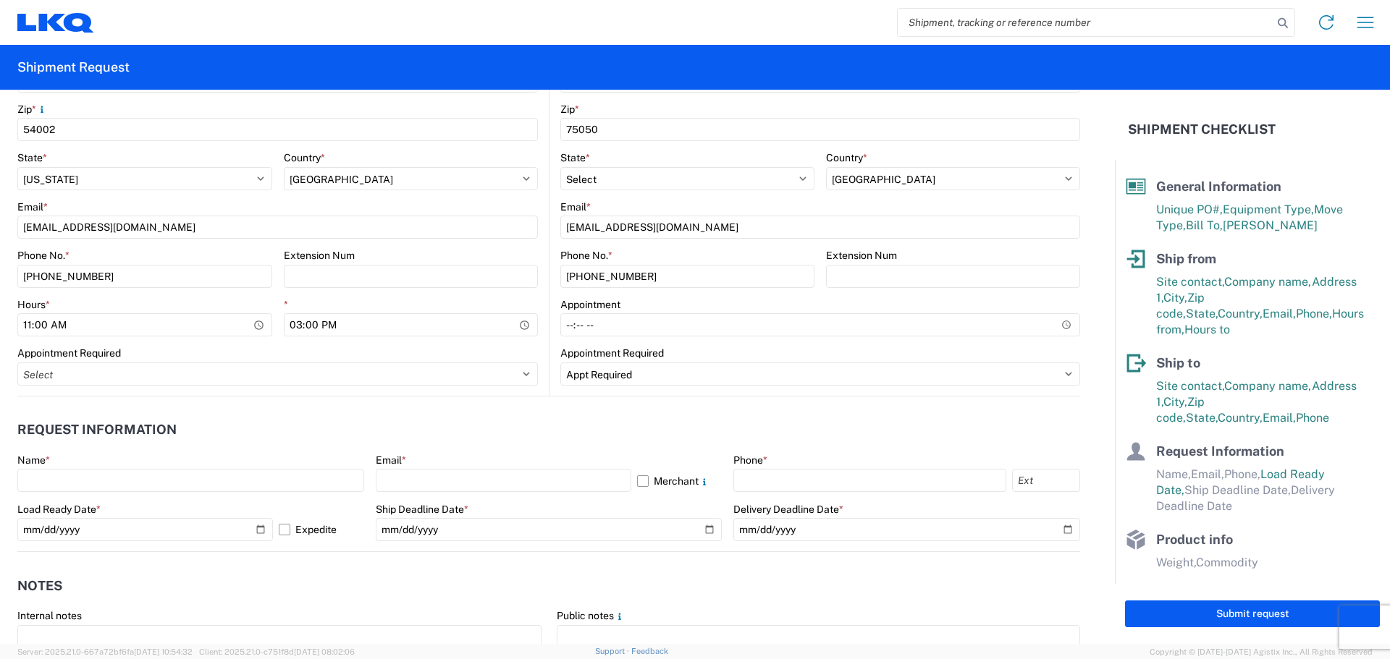
scroll to position [579, 0]
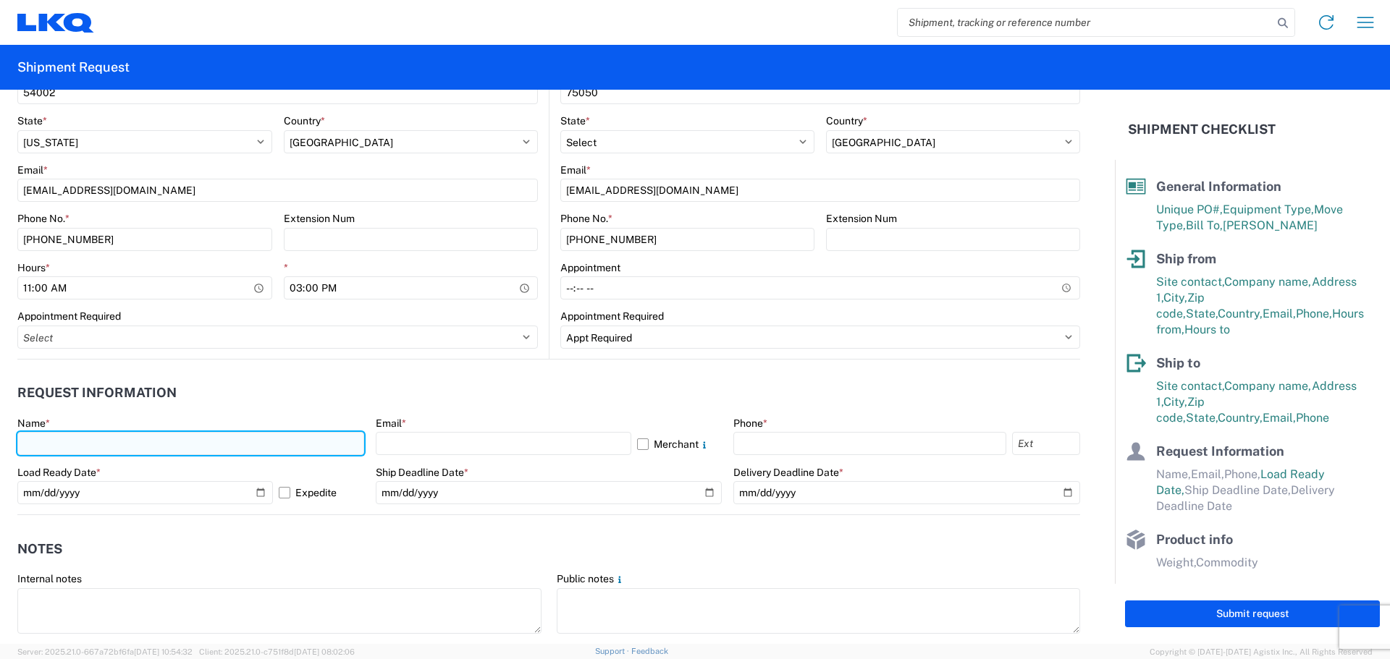
click at [171, 452] on input "text" at bounding box center [190, 443] width 347 height 23
type input "Brandi McCourt"
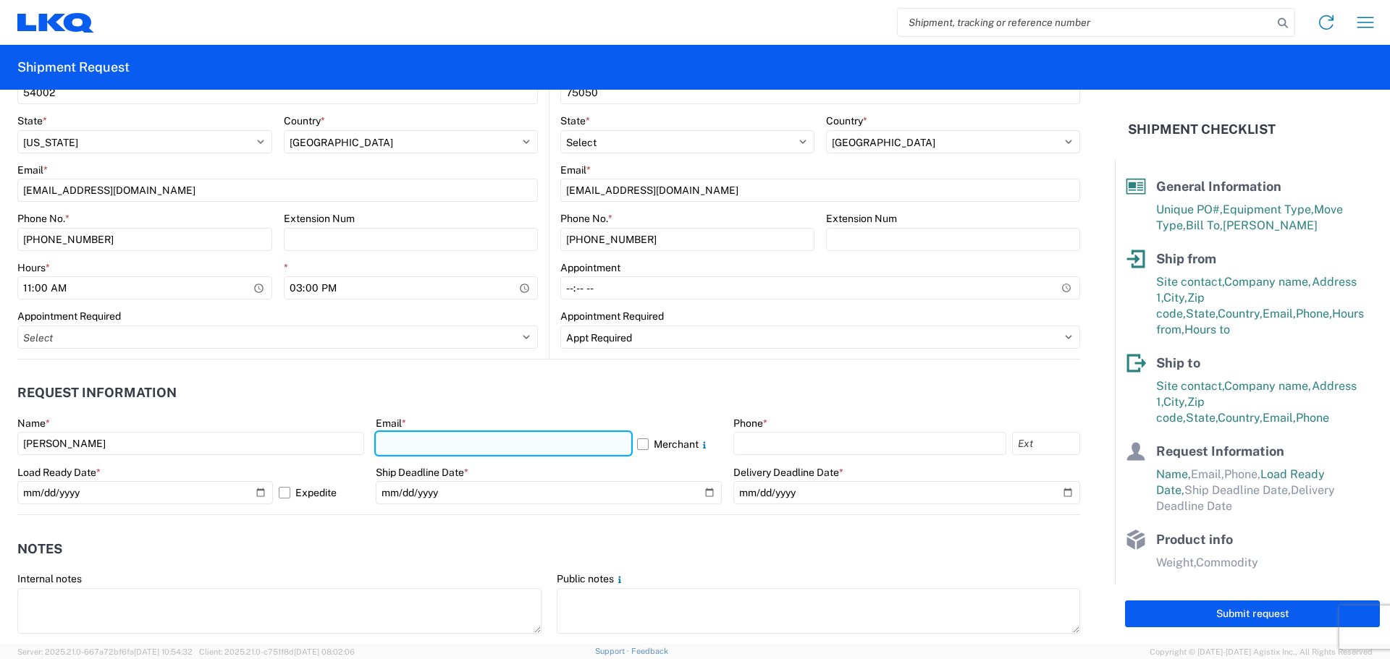
click at [470, 437] on input "text" at bounding box center [503, 443] width 255 height 23
type input "blmccourt@lkqcorp.com"
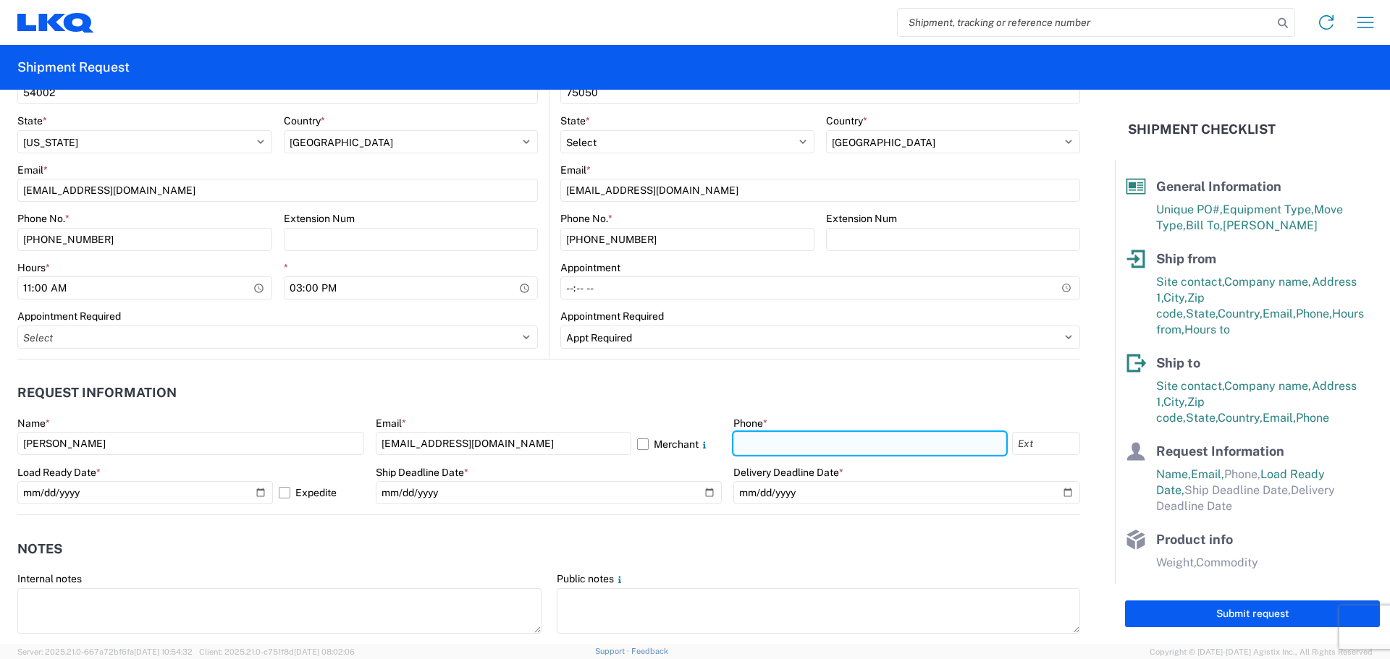
click at [800, 447] on input "text" at bounding box center [869, 443] width 273 height 23
type input "[PHONE_NUMBER]"
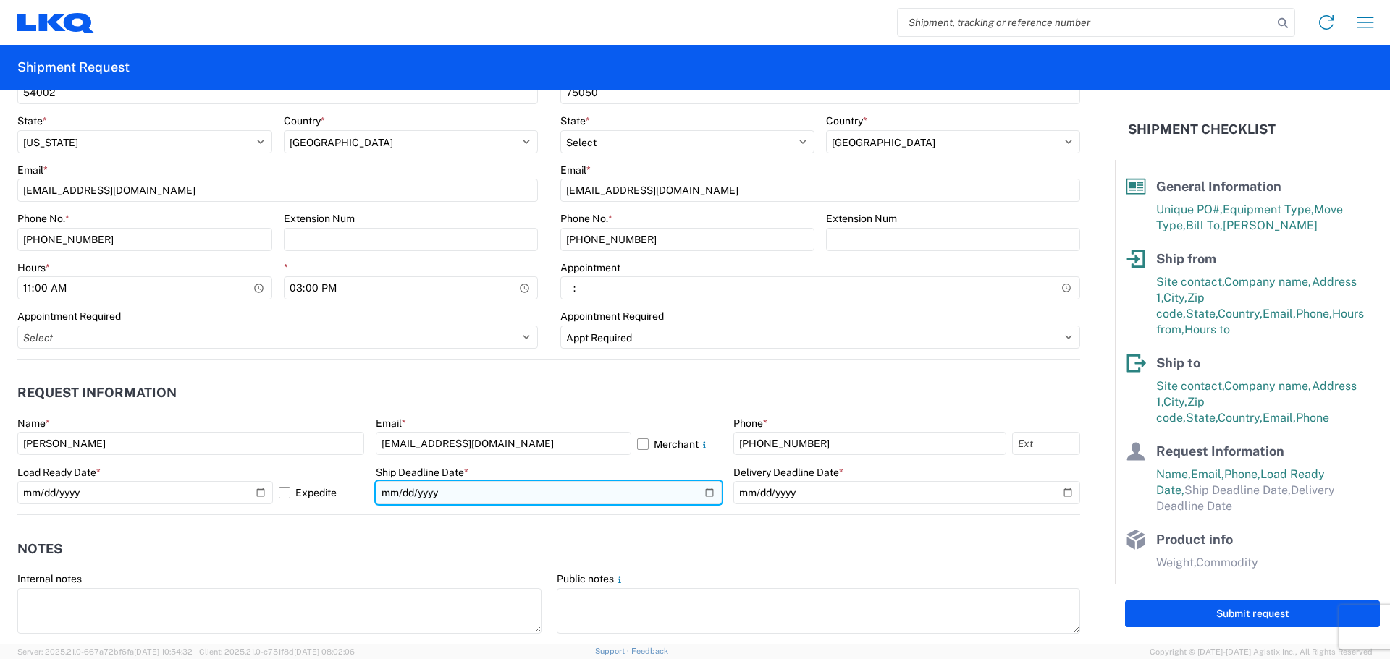
click at [703, 490] on input "date" at bounding box center [549, 492] width 347 height 23
type input "2025-10-15"
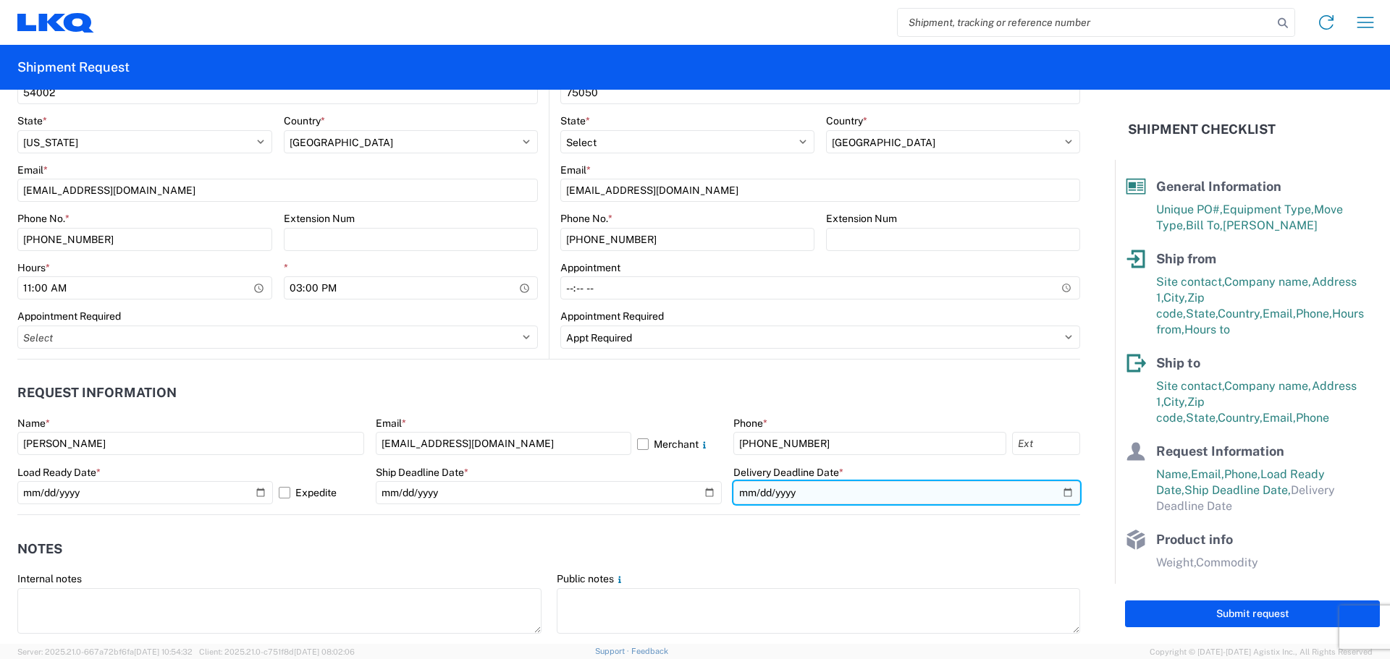
click at [1059, 491] on input "date" at bounding box center [906, 492] width 347 height 23
type input "2025-10-16"
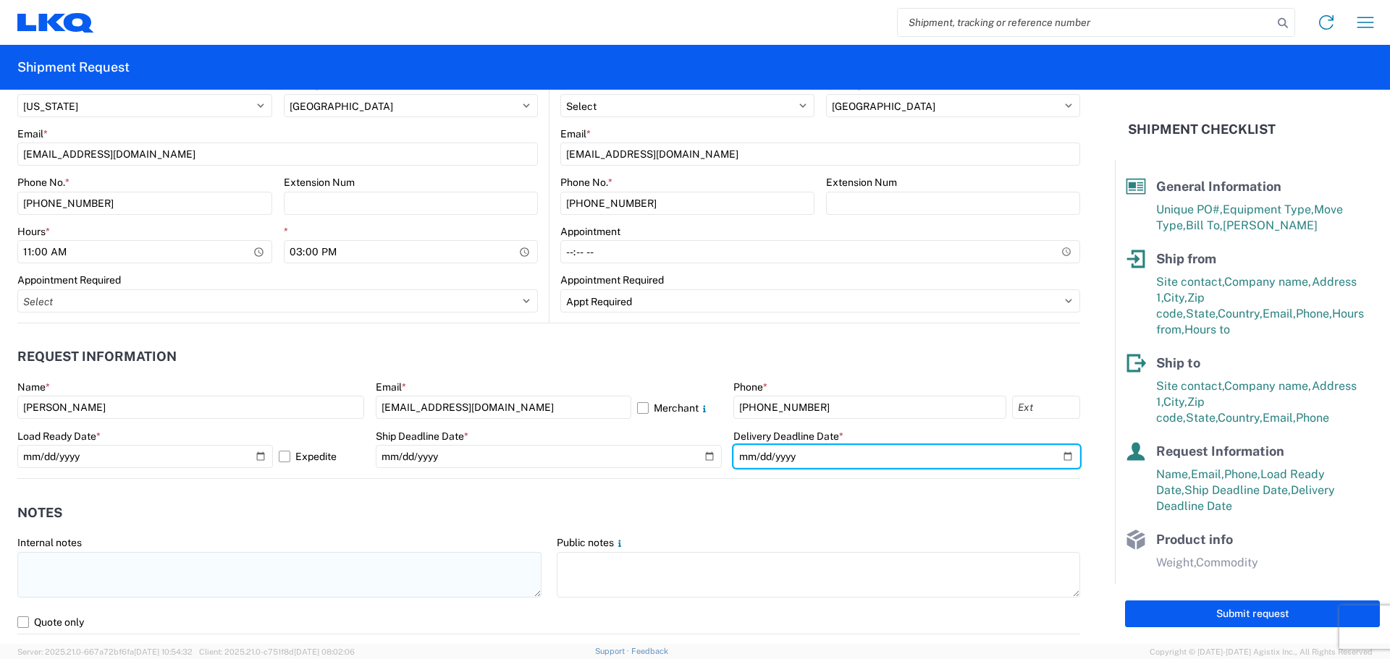
scroll to position [675, 0]
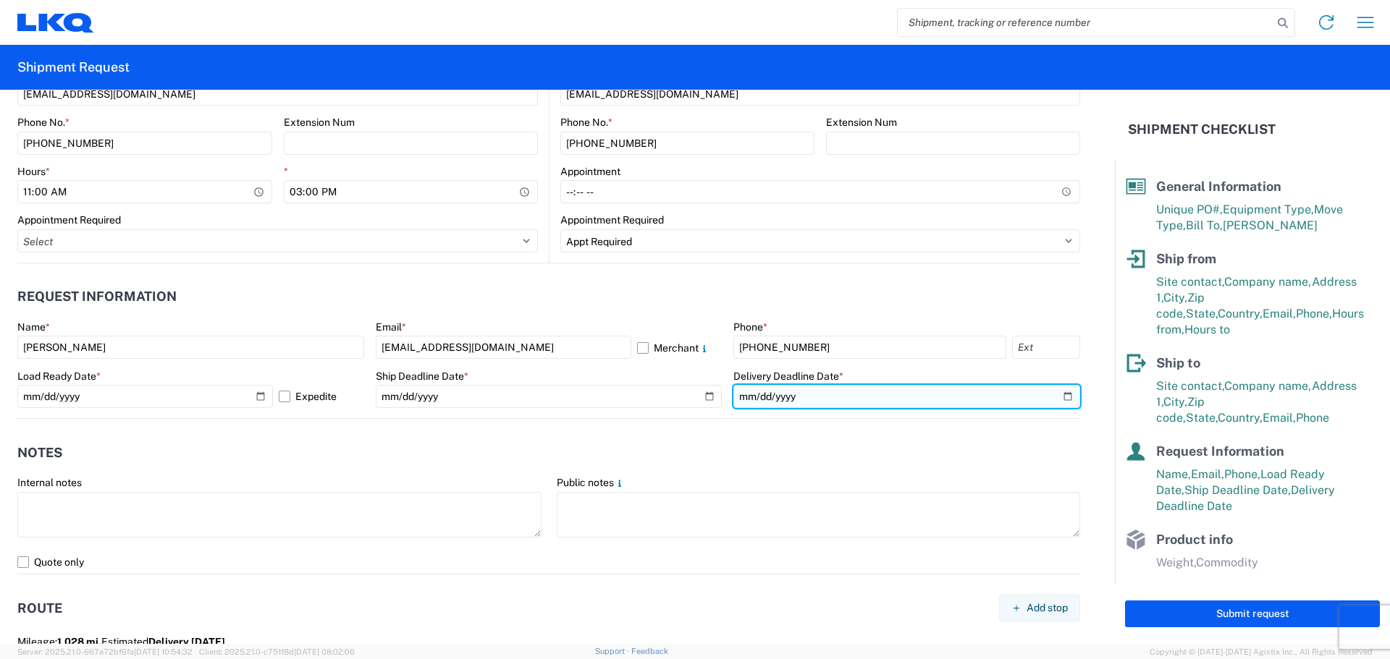
click at [1058, 397] on input "2025-10-16" at bounding box center [906, 396] width 347 height 23
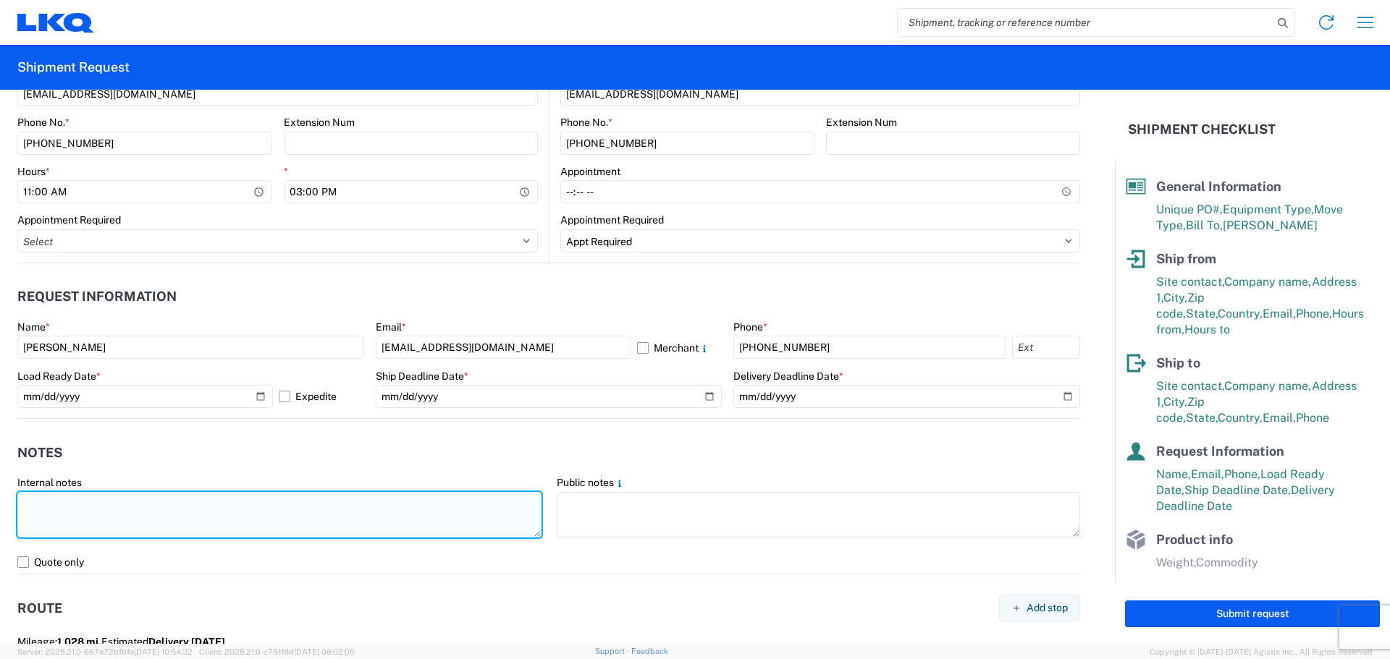
click at [179, 511] on textarea at bounding box center [279, 515] width 524 height 46
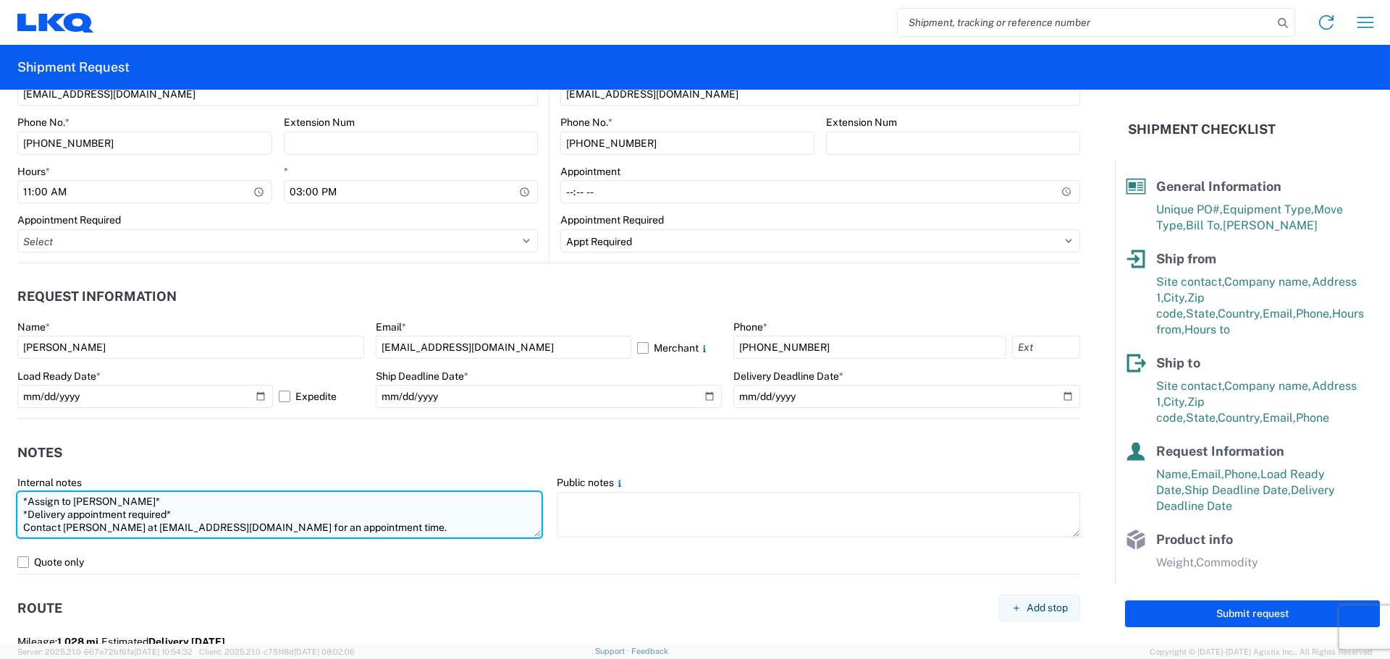
scroll to position [10, 0]
type textarea "*Assign to KOCH* *Delivery appointment required* Contact Mike at mivasquez@lkqc…"
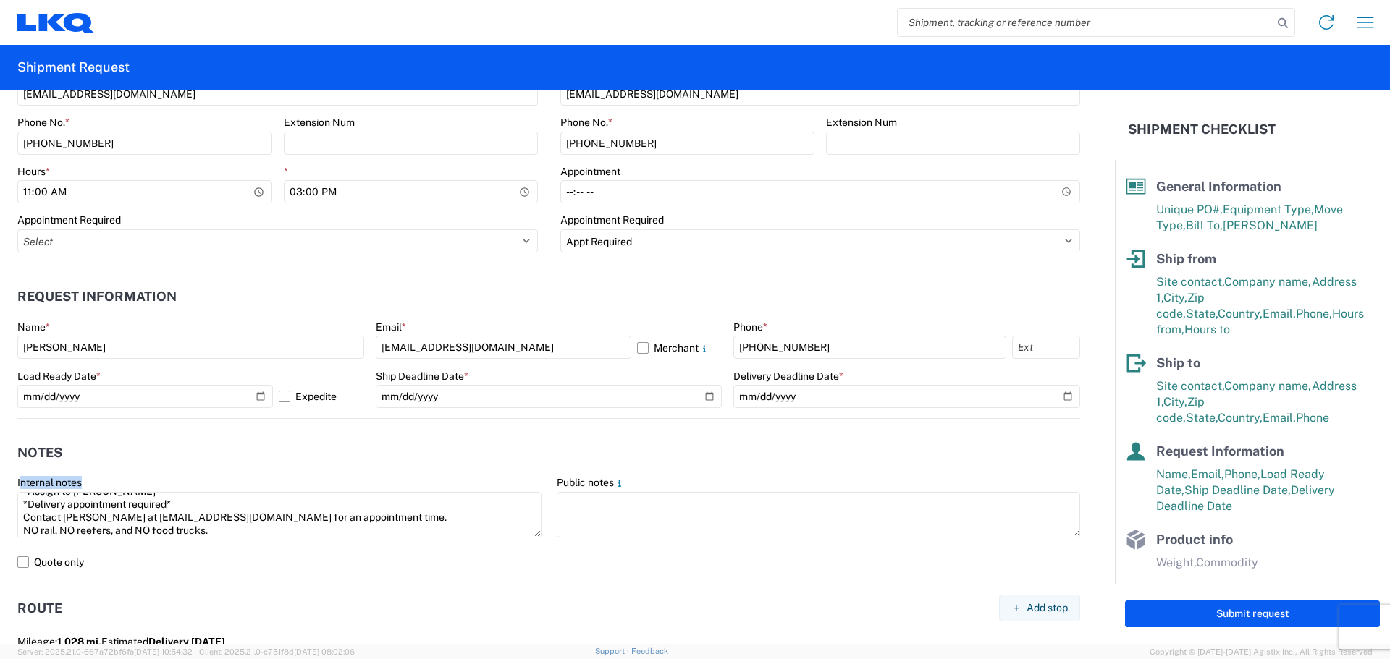
scroll to position [0, 0]
drag, startPoint x: 218, startPoint y: 532, endPoint x: 0, endPoint y: 483, distance: 223.3
click at [0, 483] on form "General Information Template PO# TriStar101325 Equipment Type * Select 53’ Dry …" at bounding box center [557, 367] width 1115 height 554
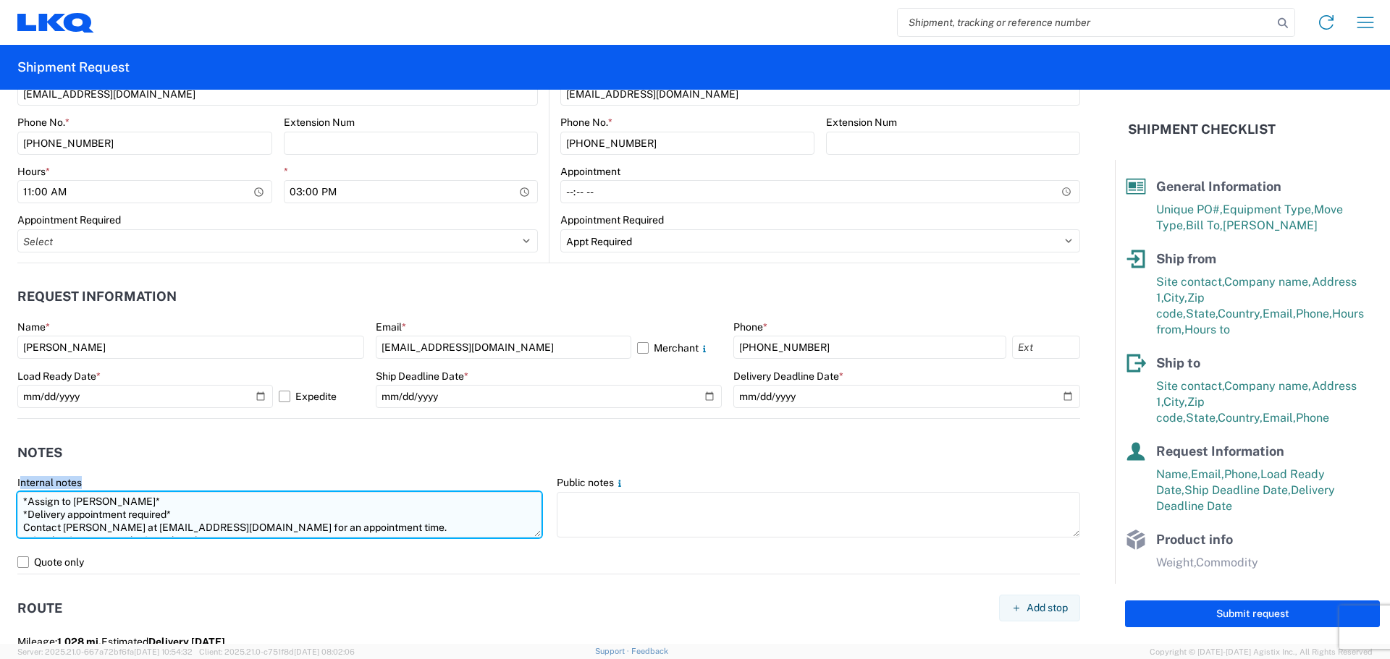
click at [228, 528] on textarea "*Assign to KOCH* *Delivery appointment required* Contact Mike at mivasquez@lkqc…" at bounding box center [279, 515] width 524 height 46
drag, startPoint x: 219, startPoint y: 531, endPoint x: 1, endPoint y: 479, distance: 223.8
click at [1, 479] on form "General Information Template PO# TriStar101325 Equipment Type * Select 53’ Dry …" at bounding box center [557, 367] width 1115 height 554
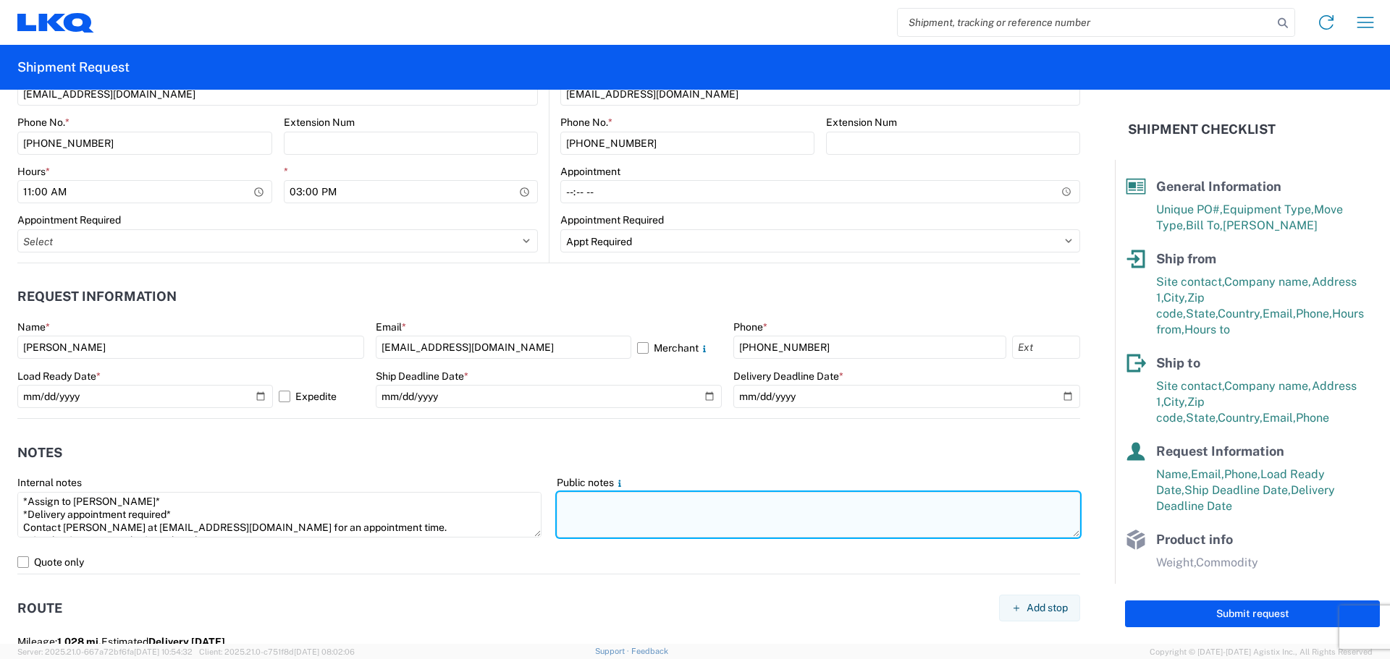
click at [606, 525] on textarea at bounding box center [819, 515] width 524 height 46
paste textarea "*Assign to KOCH* *Delivery appointment required* Contact Mike at mivasquez@lkqc…"
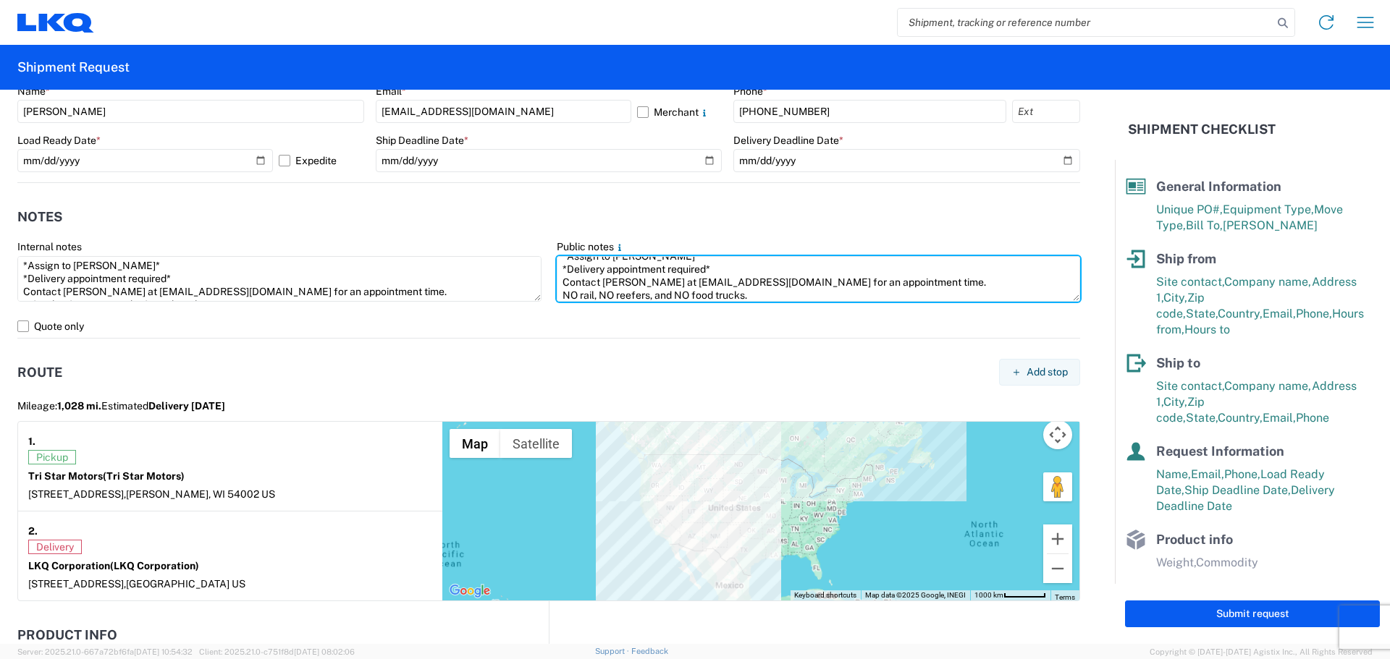
scroll to position [1268, 0]
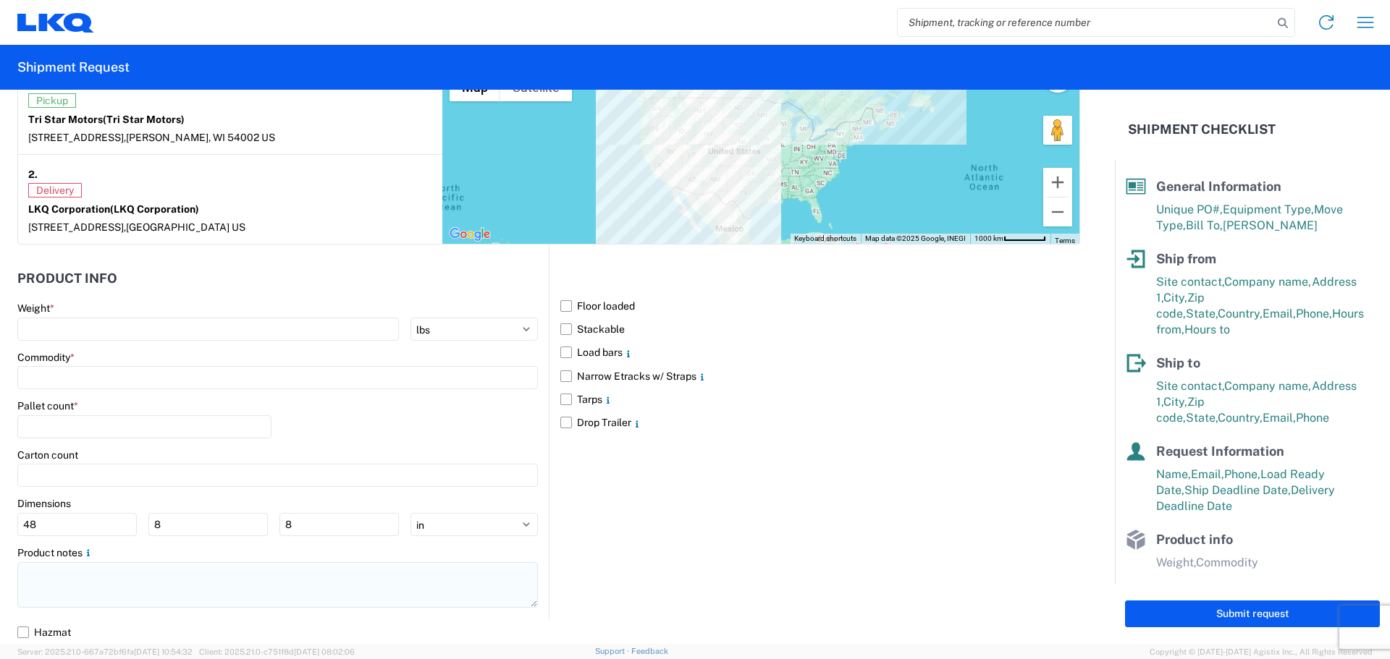
type textarea "*Assign to KOCH* *Delivery appointment required* Contact Mike at mivasquez@lkqc…"
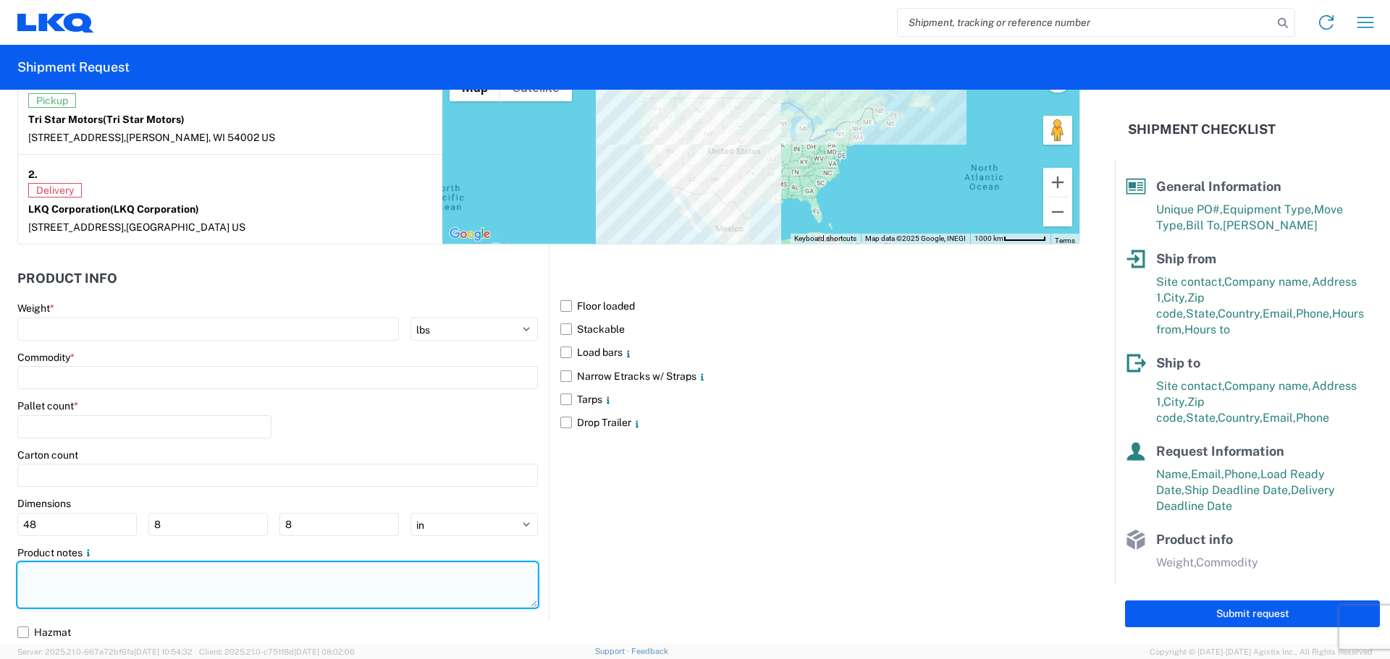
click at [125, 588] on textarea at bounding box center [277, 585] width 520 height 46
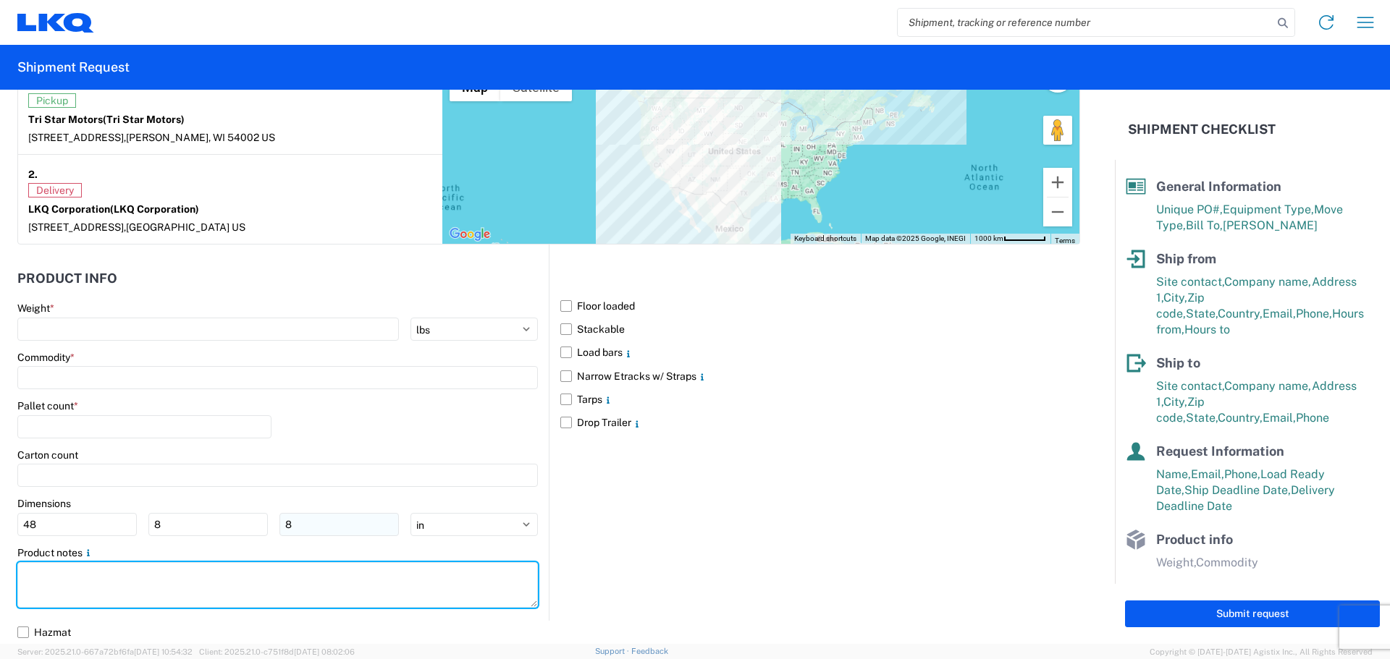
paste textarea "*Assign to KOCH* *Delivery appointment required* Contact Mike at mivasquez@lkqc…"
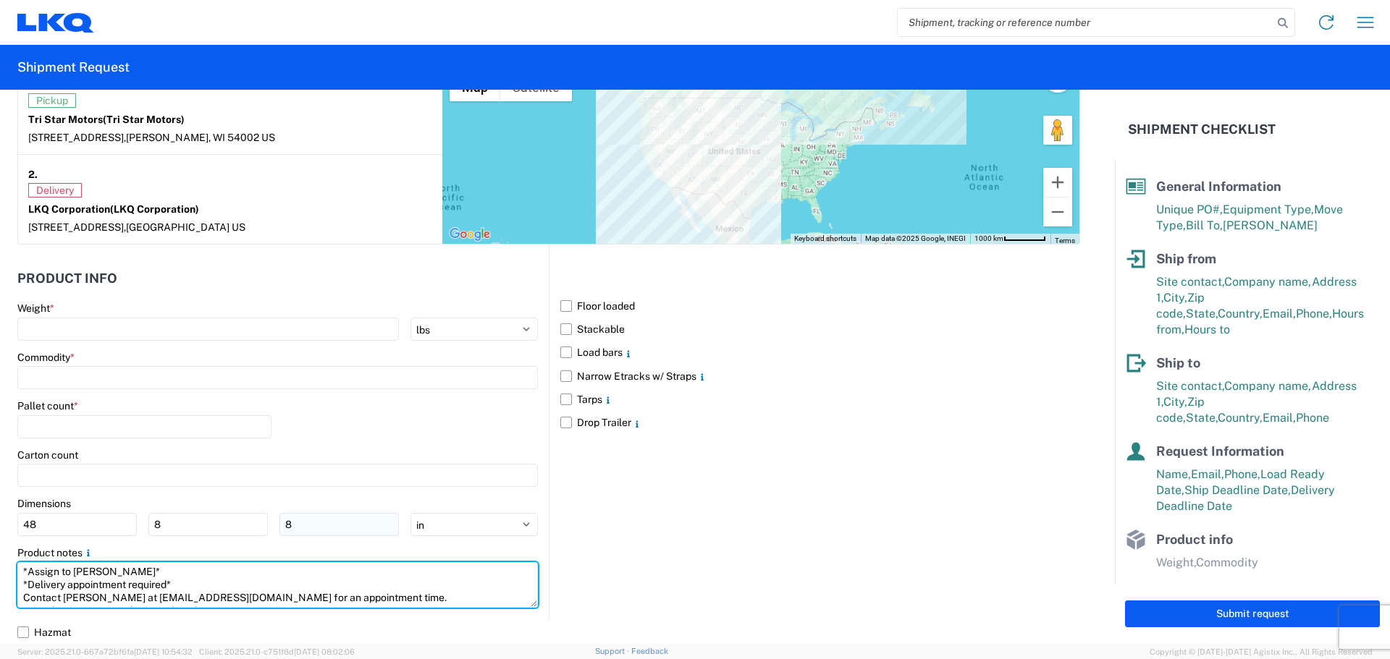
scroll to position [10, 0]
type textarea "*Assign to KOCH* *Delivery appointment required* Contact Mike at mivasquez@lkqc…"
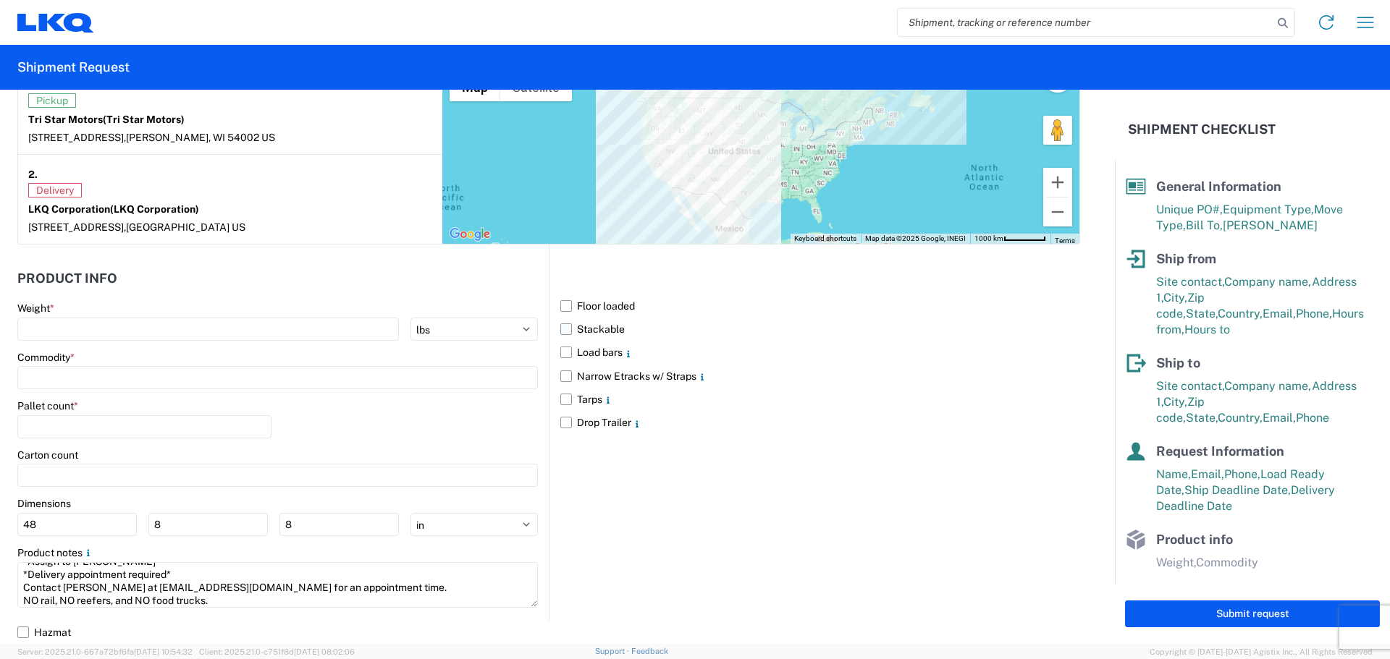
click at [560, 325] on label "Stackable" at bounding box center [820, 329] width 520 height 23
click at [0, 0] on input "Stackable" at bounding box center [0, 0] width 0 height 0
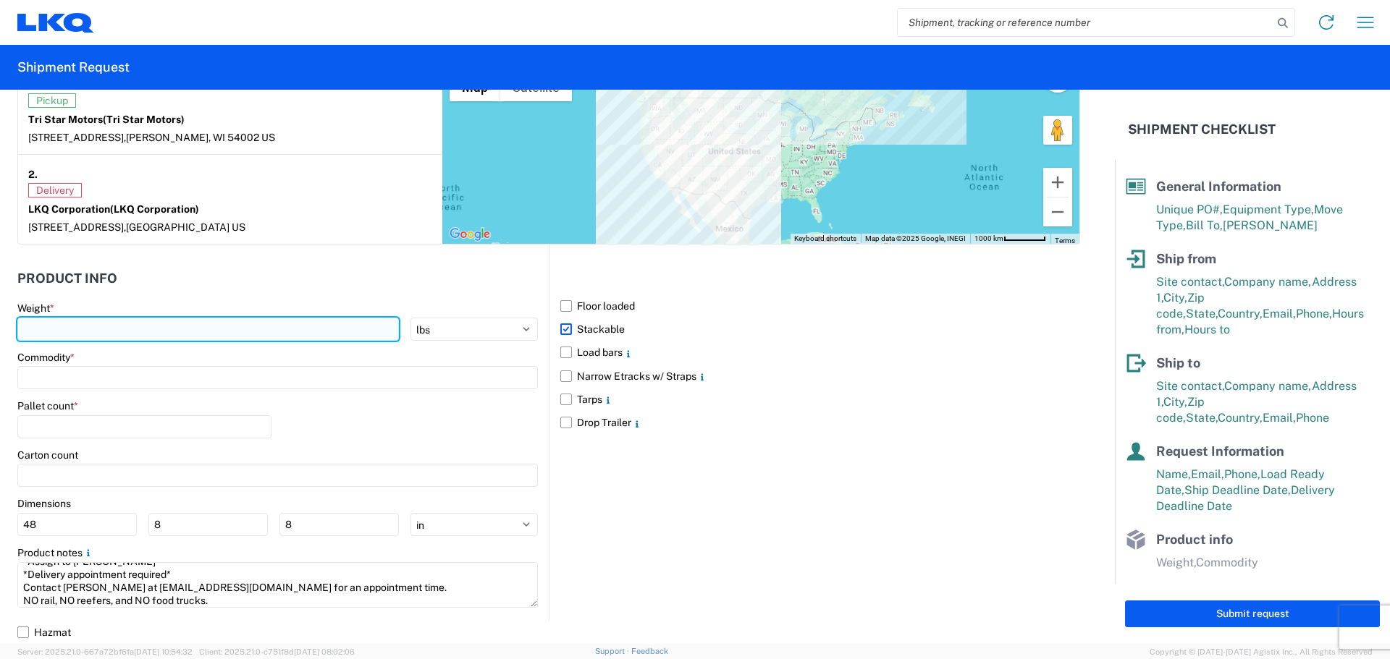
click at [103, 318] on input "number" at bounding box center [207, 329] width 381 height 23
type input "40000"
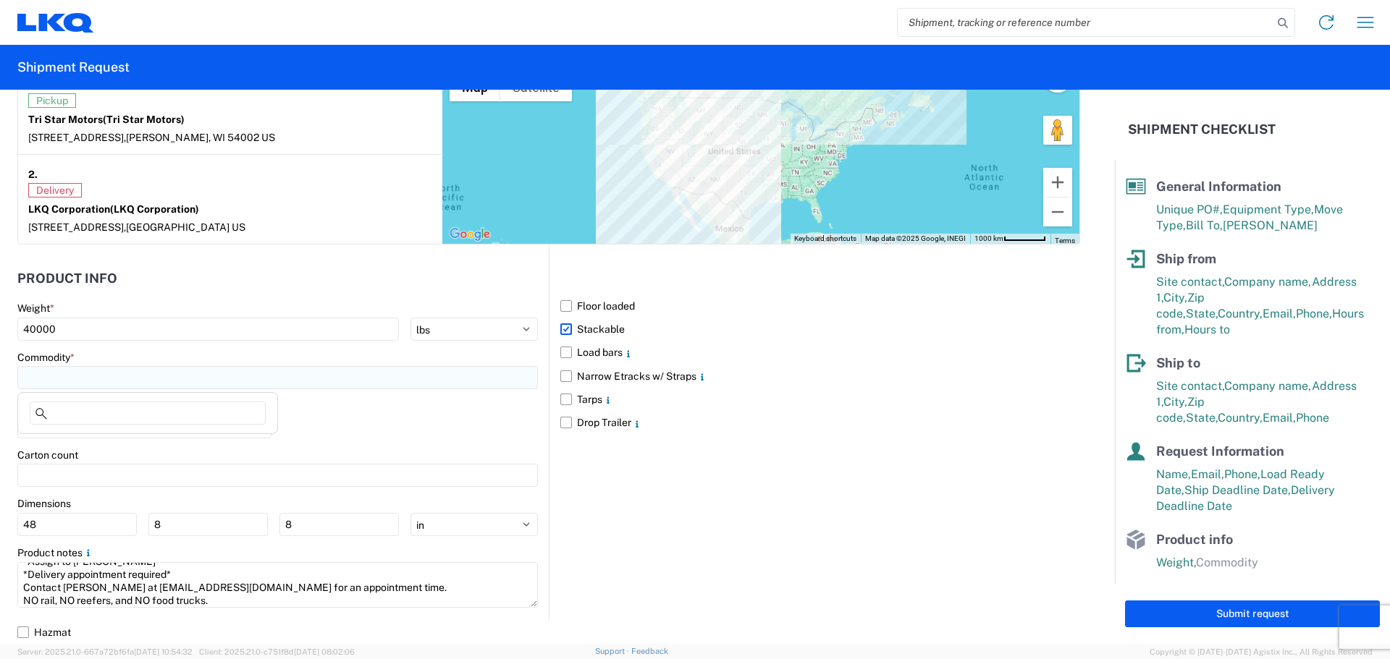
click at [110, 368] on input at bounding box center [277, 377] width 520 height 23
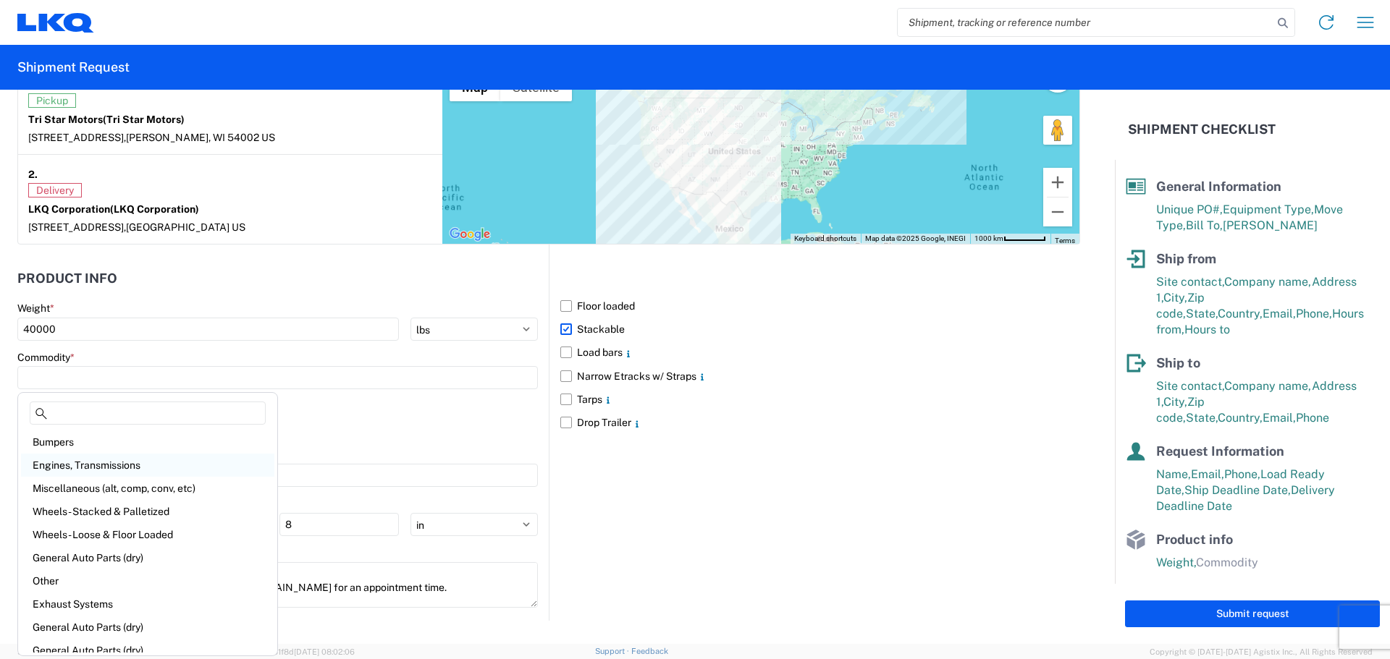
click at [97, 464] on div "Engines, Transmissions" at bounding box center [147, 465] width 253 height 23
type input "Engines, Transmissions"
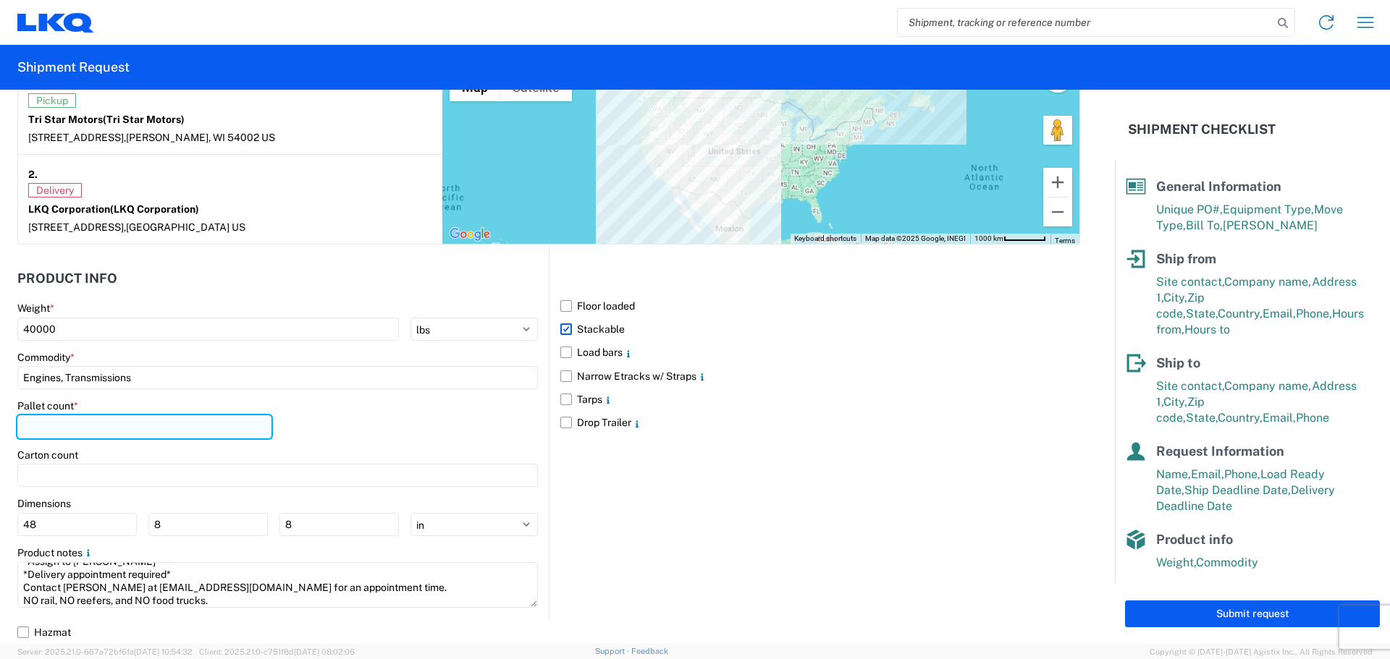
click at [85, 422] on input "number" at bounding box center [144, 426] width 254 height 23
type input "45"
click at [345, 420] on div "Pallet count * 45" at bounding box center [277, 424] width 520 height 49
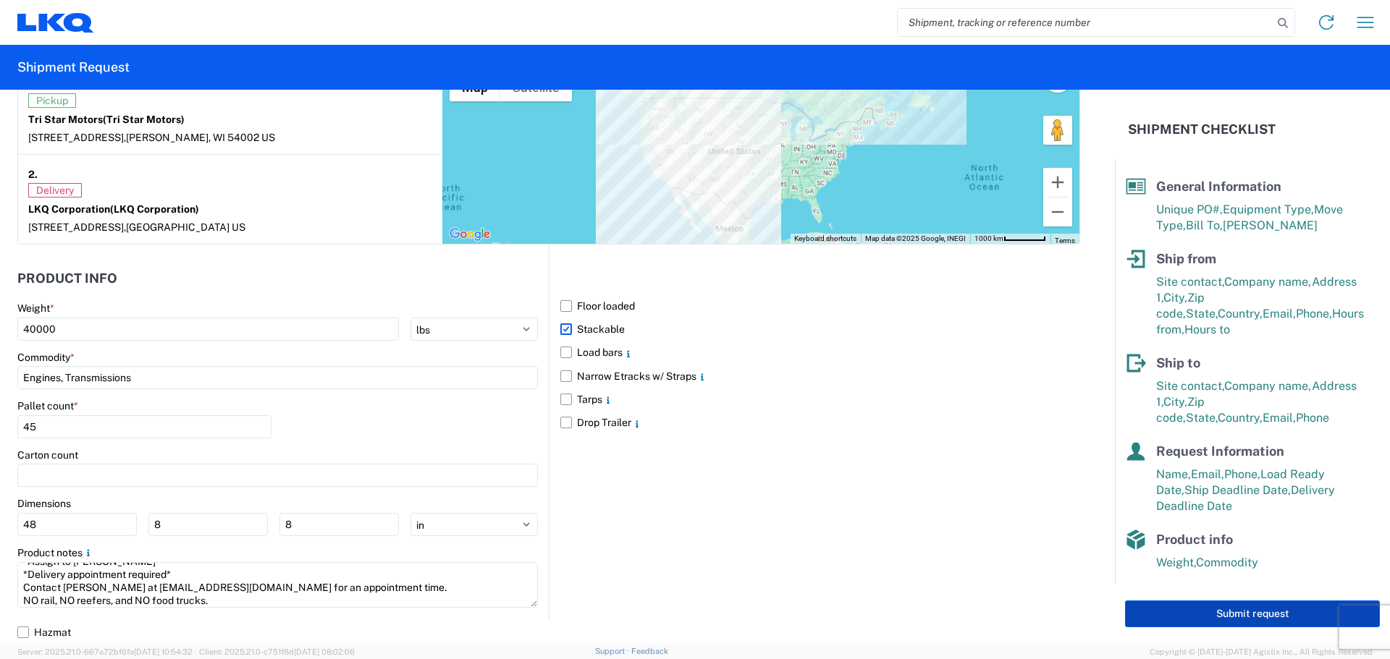
click at [1183, 608] on button "Submit request" at bounding box center [1252, 614] width 255 height 27
